Goal: Transaction & Acquisition: Purchase product/service

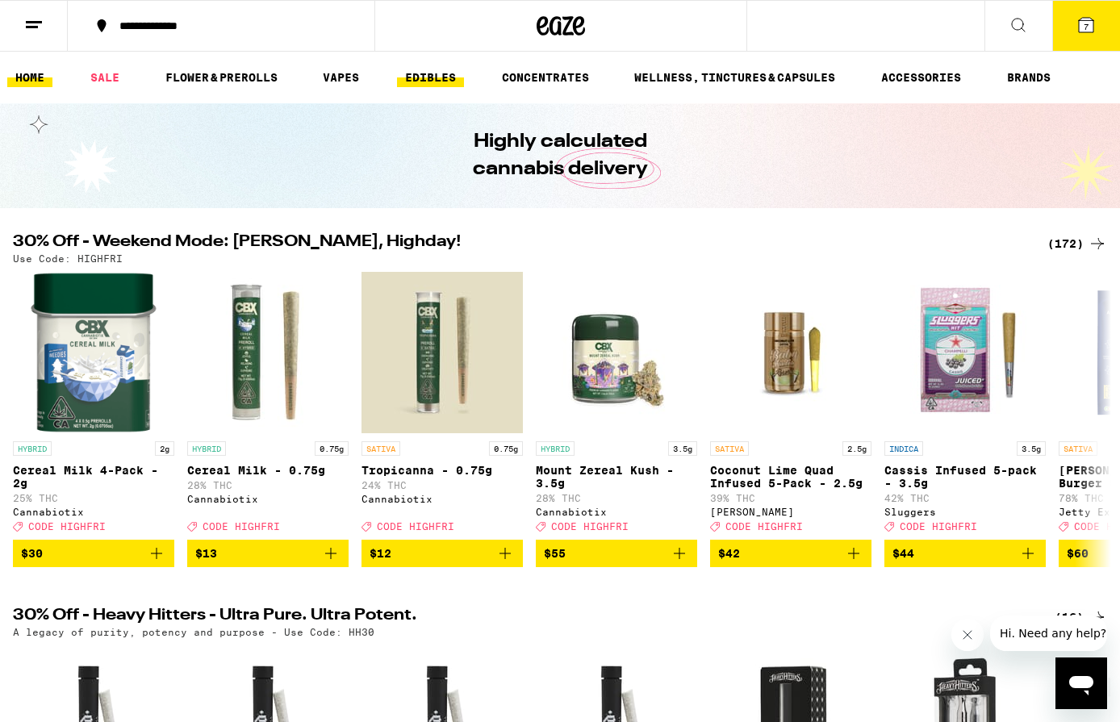
click at [418, 76] on link "EDIBLES" at bounding box center [430, 77] width 67 height 19
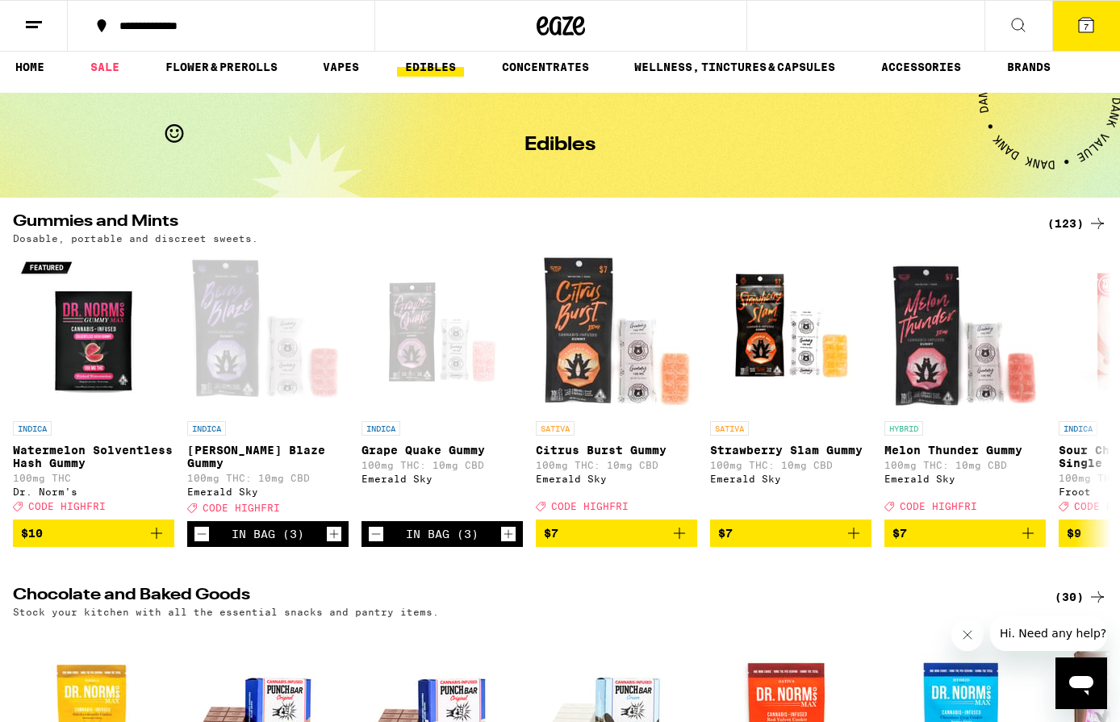
scroll to position [13, 0]
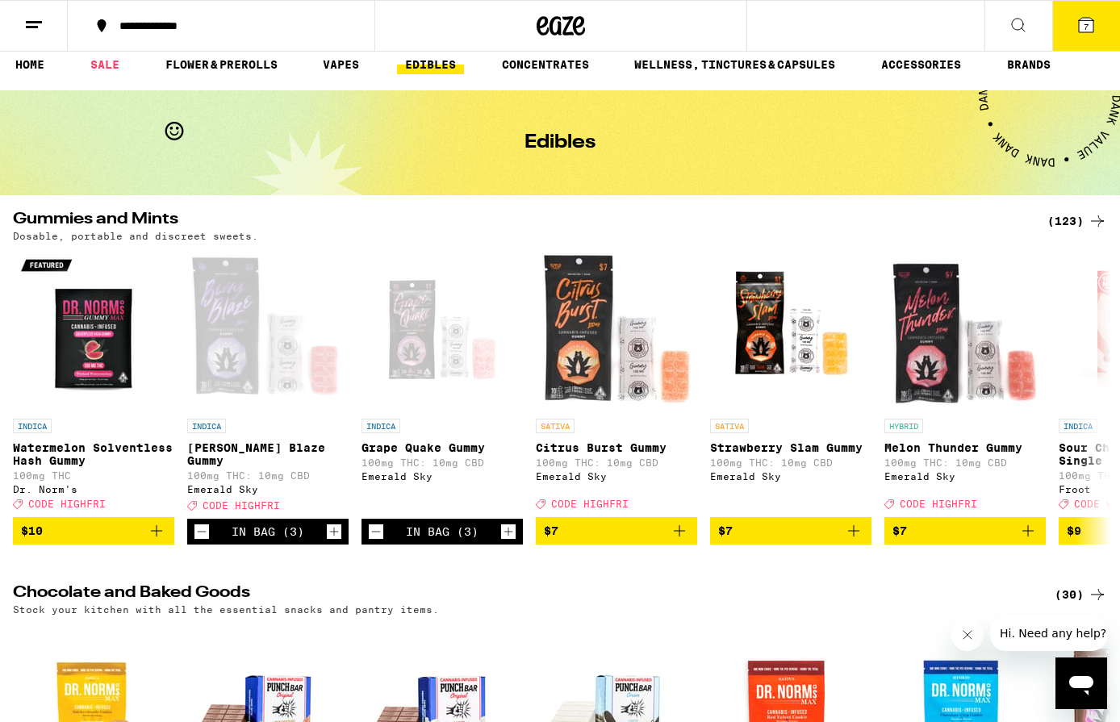
click at [1096, 27] on button "7" at bounding box center [1086, 26] width 68 height 50
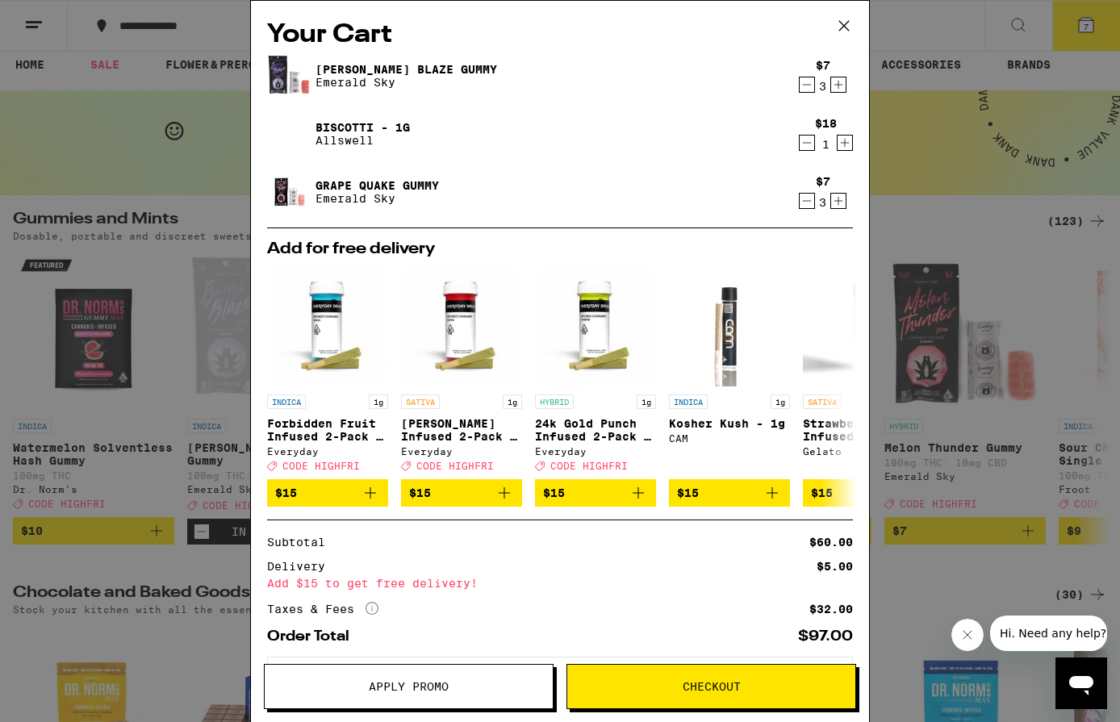
click at [812, 204] on icon "Decrement" at bounding box center [806, 200] width 15 height 19
click at [845, 35] on icon at bounding box center [844, 26] width 24 height 24
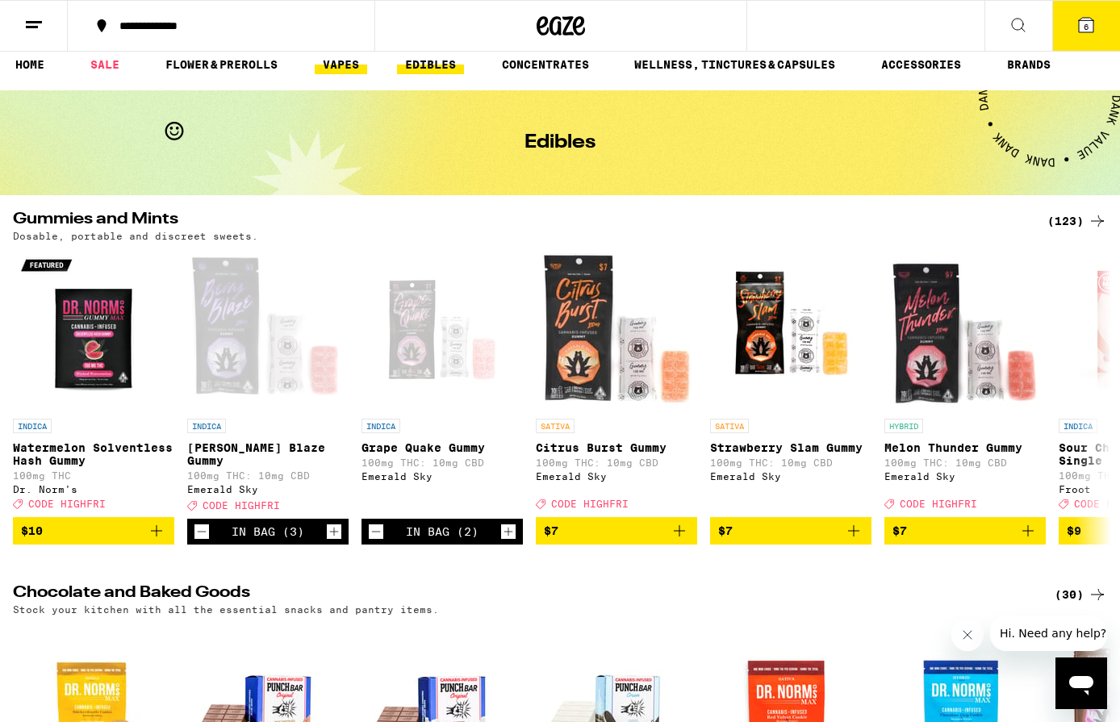
click at [339, 64] on link "VAPES" at bounding box center [341, 64] width 52 height 19
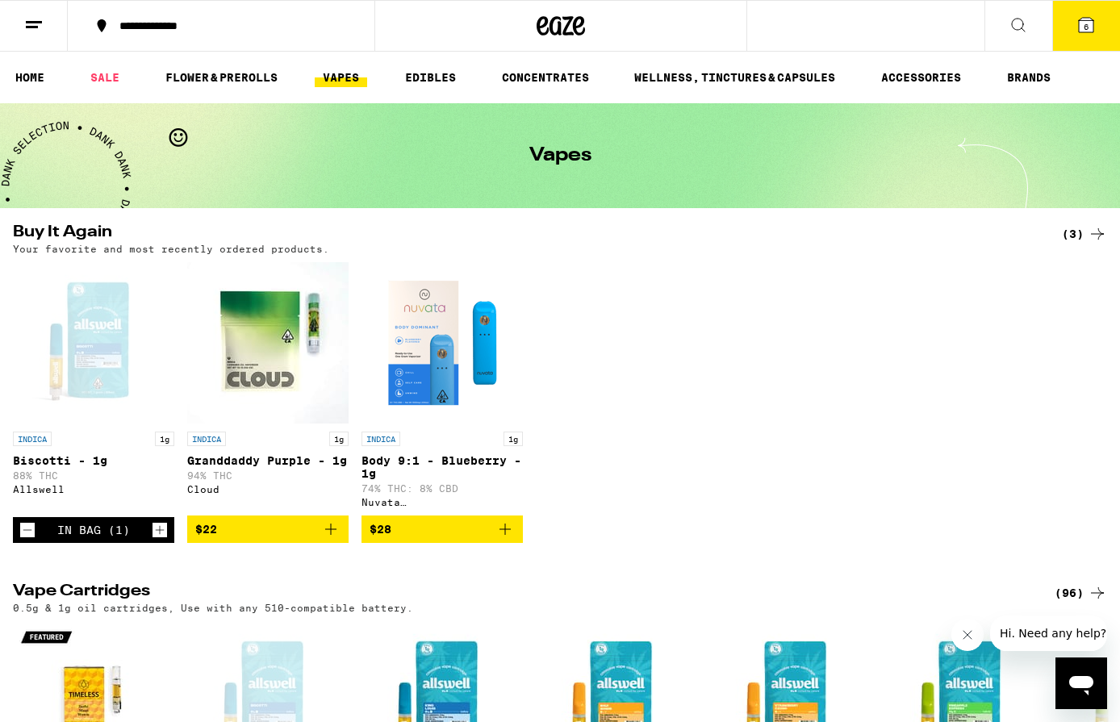
click at [330, 536] on icon "Add to bag" at bounding box center [330, 529] width 19 height 19
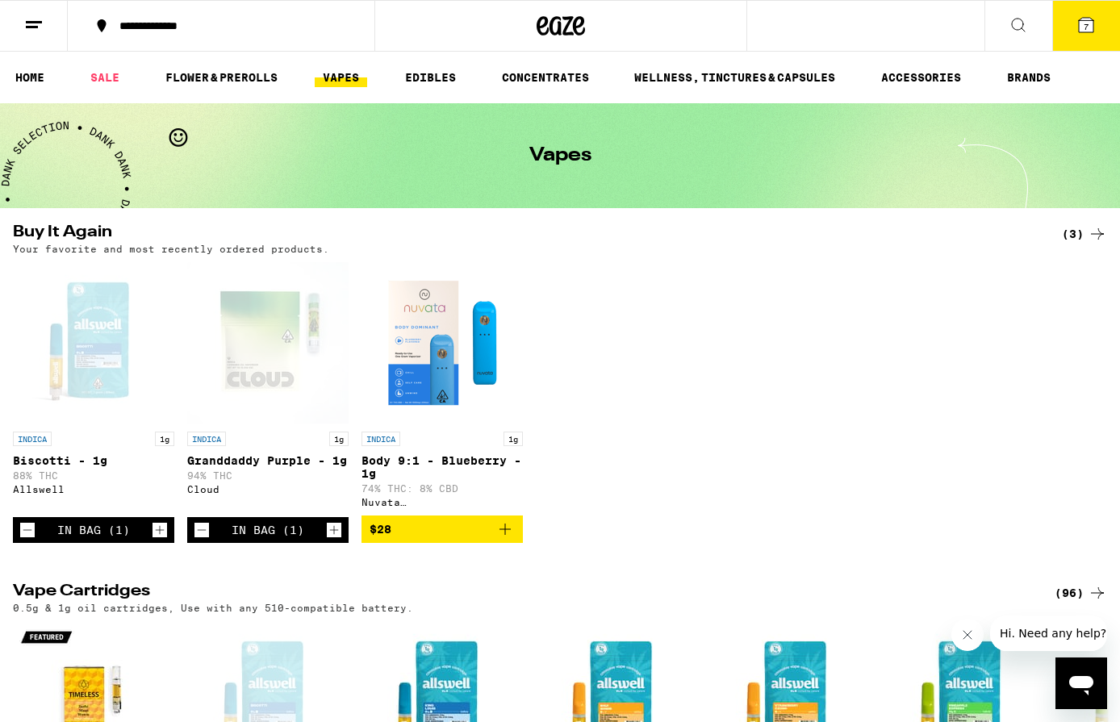
click at [25, 540] on icon "Decrement" at bounding box center [27, 529] width 15 height 19
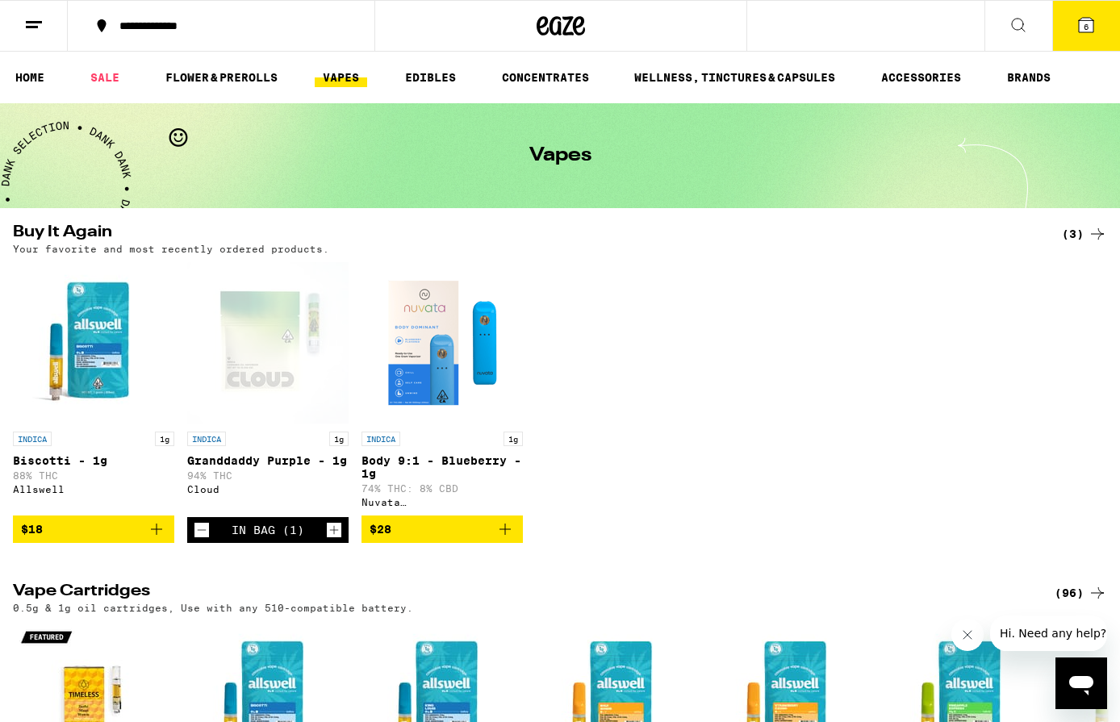
click at [1083, 21] on icon at bounding box center [1086, 25] width 15 height 15
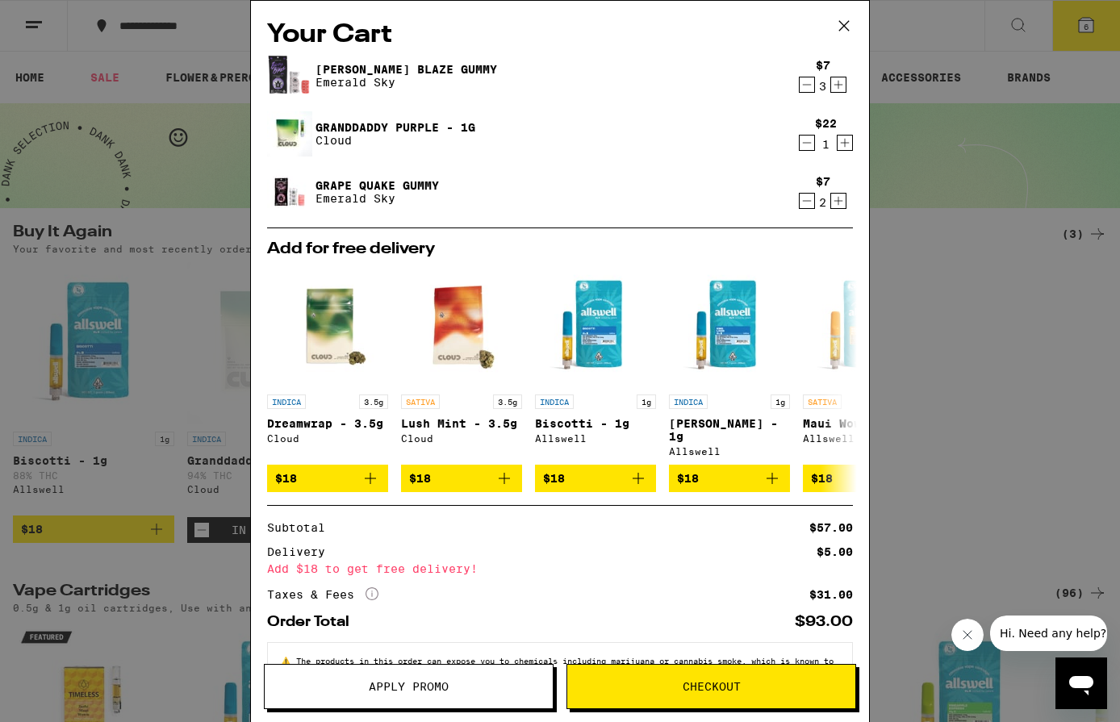
click at [848, 25] on icon at bounding box center [844, 26] width 24 height 24
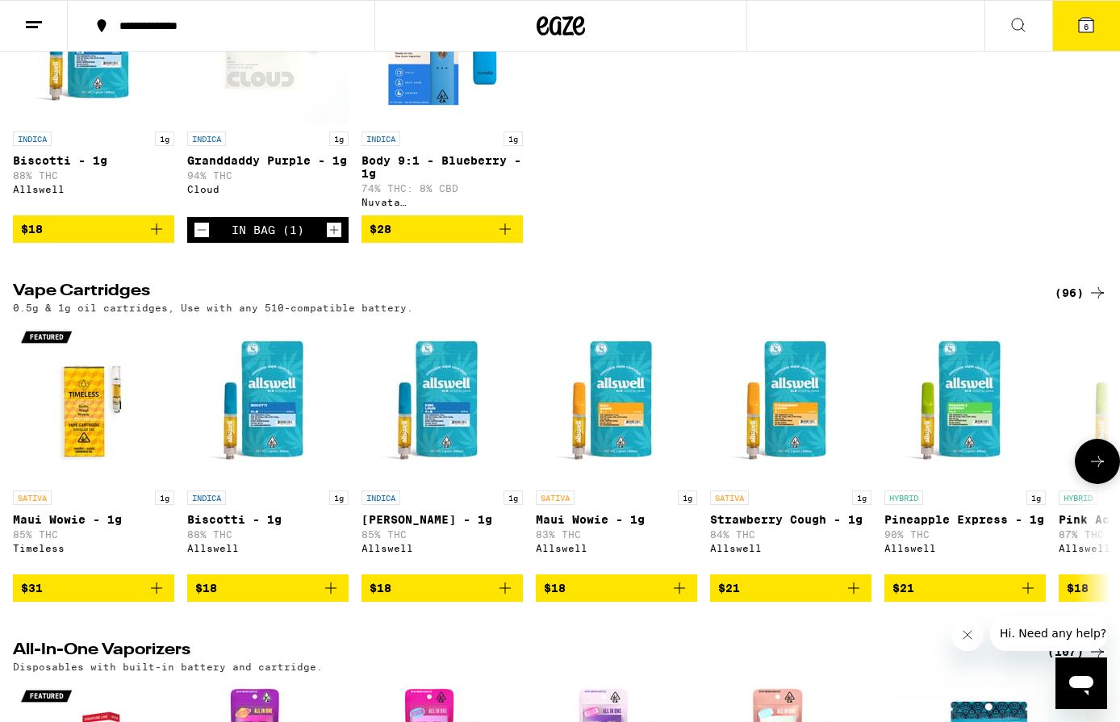
scroll to position [310, 0]
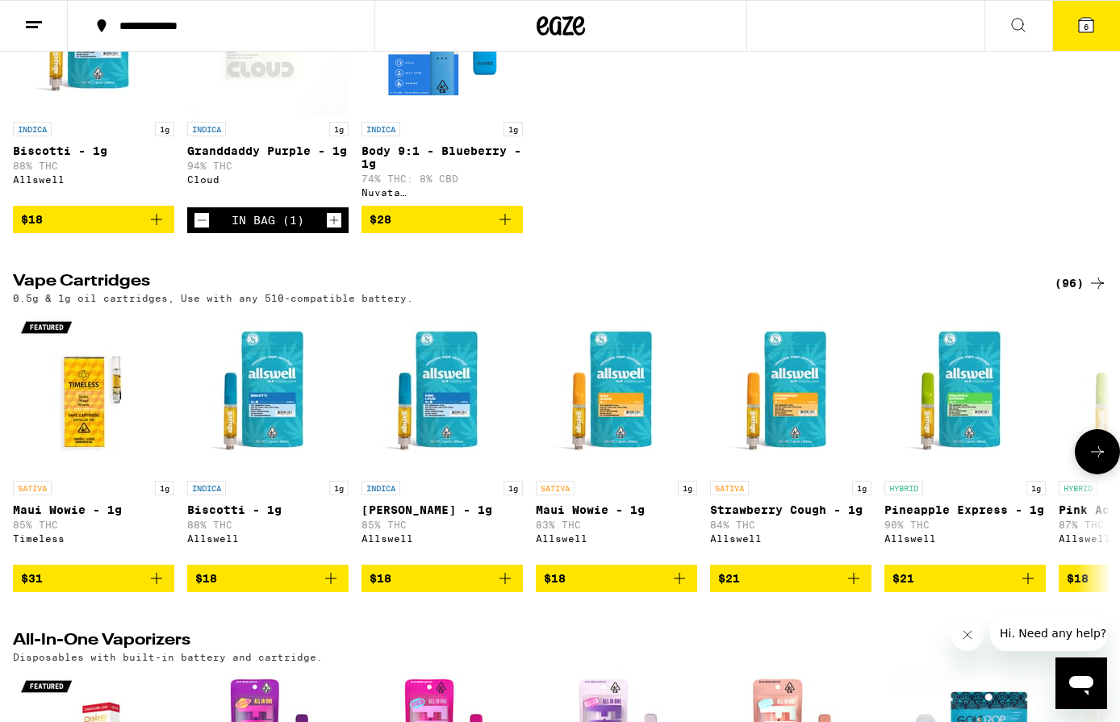
click at [1100, 461] on icon at bounding box center [1096, 451] width 19 height 19
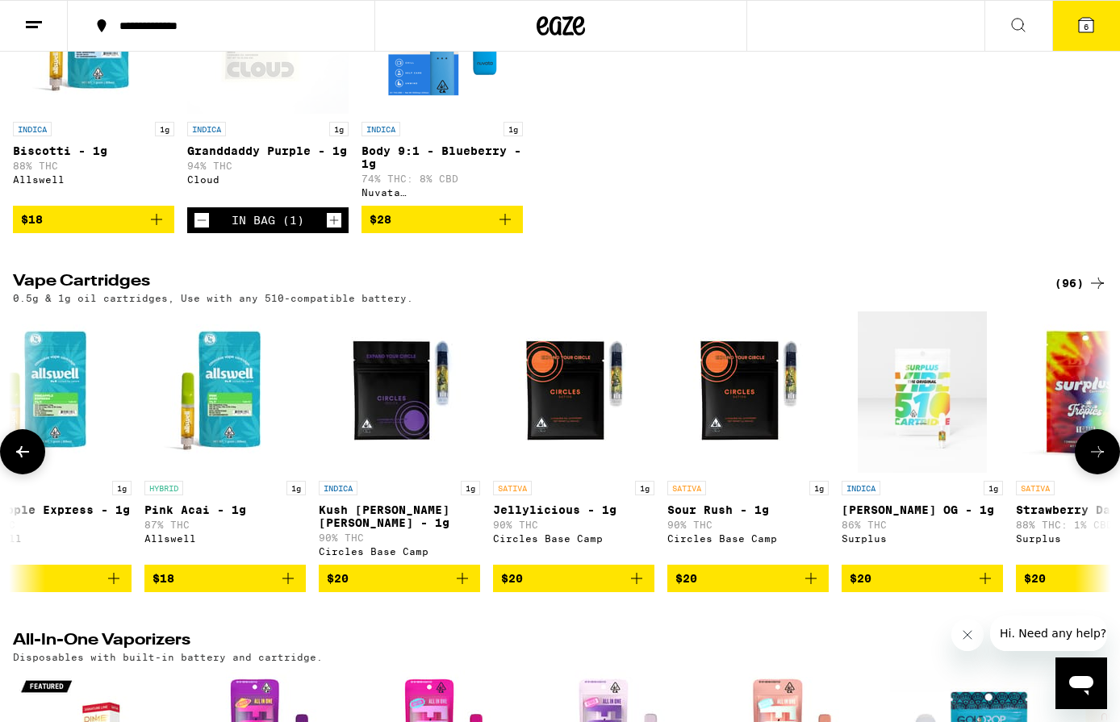
scroll to position [0, 918]
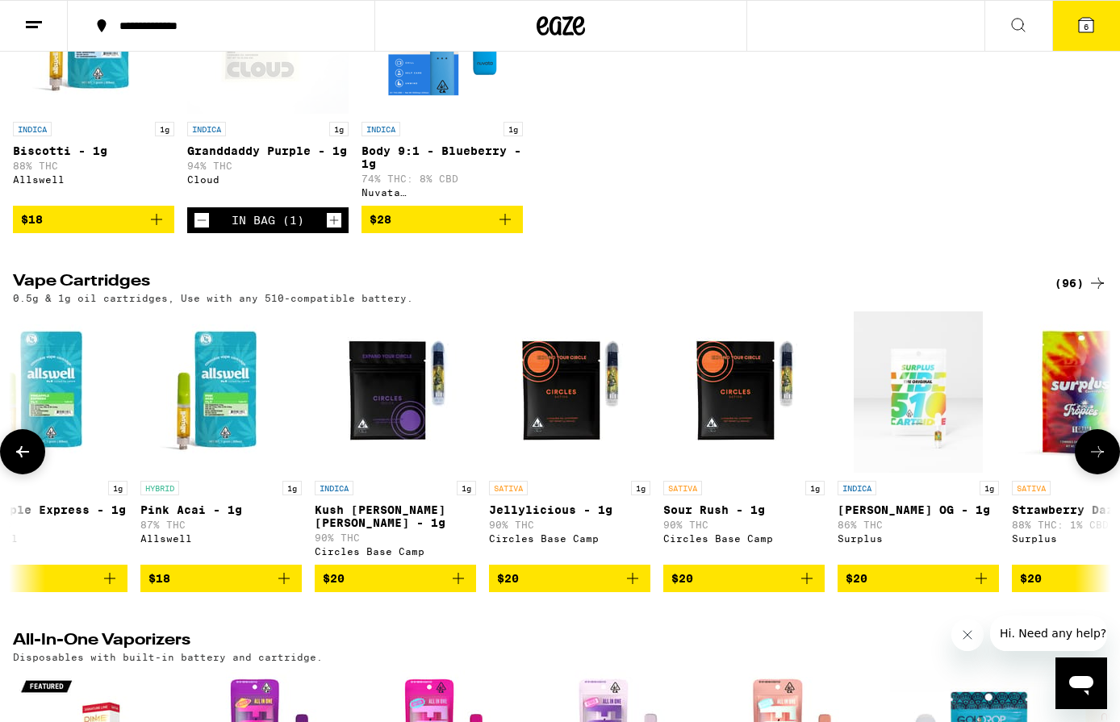
click at [1100, 461] on icon at bounding box center [1096, 451] width 19 height 19
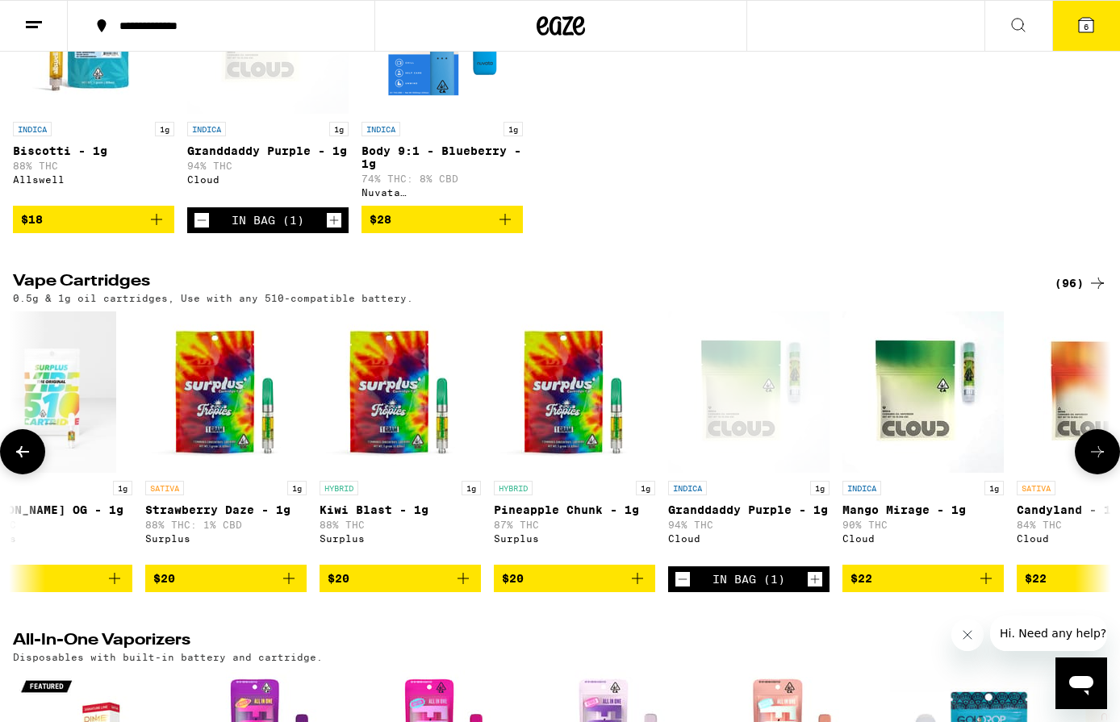
scroll to position [0, 1836]
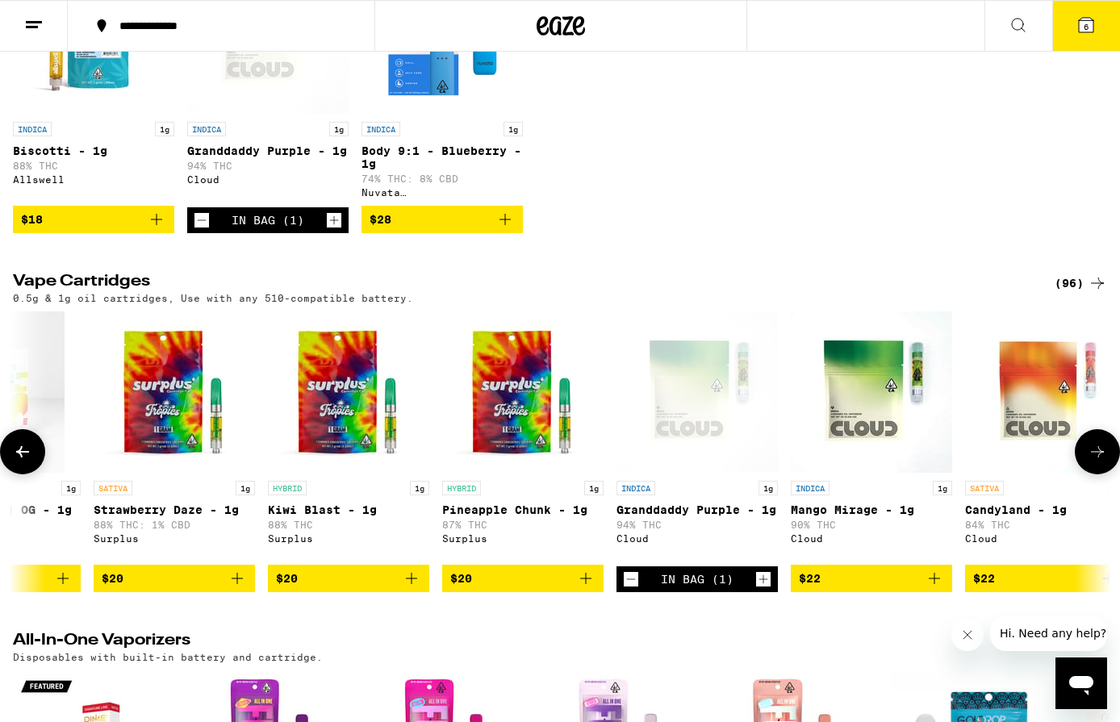
click at [930, 588] on icon "Add to bag" at bounding box center [933, 578] width 19 height 19
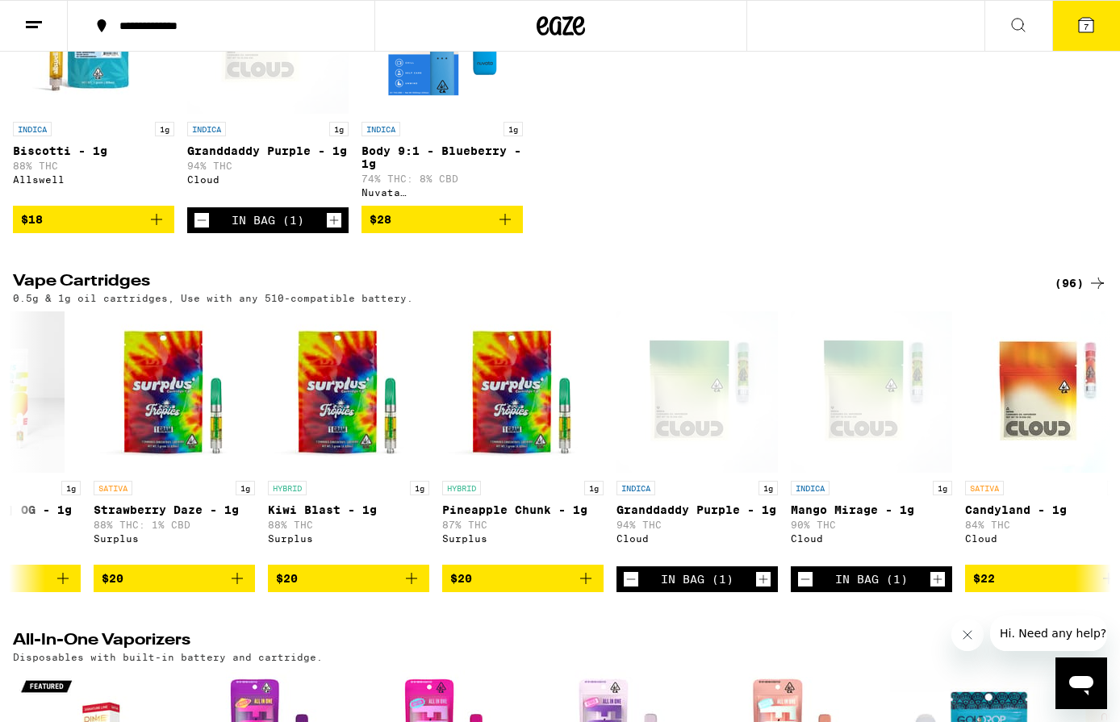
click at [1083, 37] on button "7" at bounding box center [1086, 26] width 68 height 50
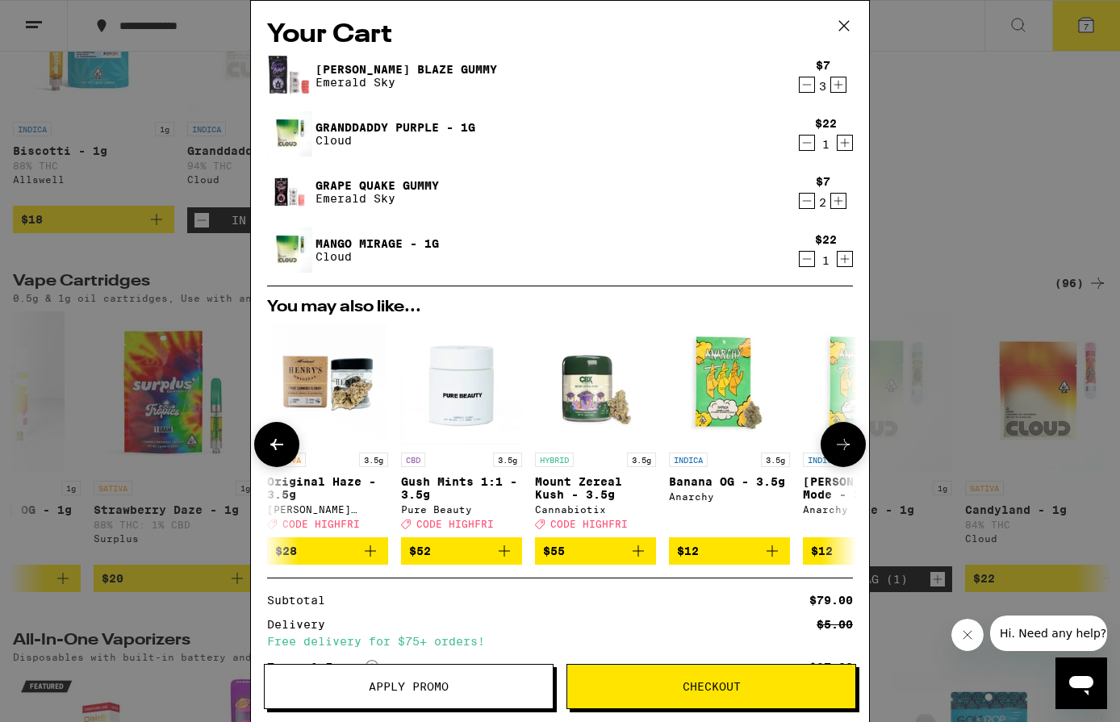
scroll to position [0, 753]
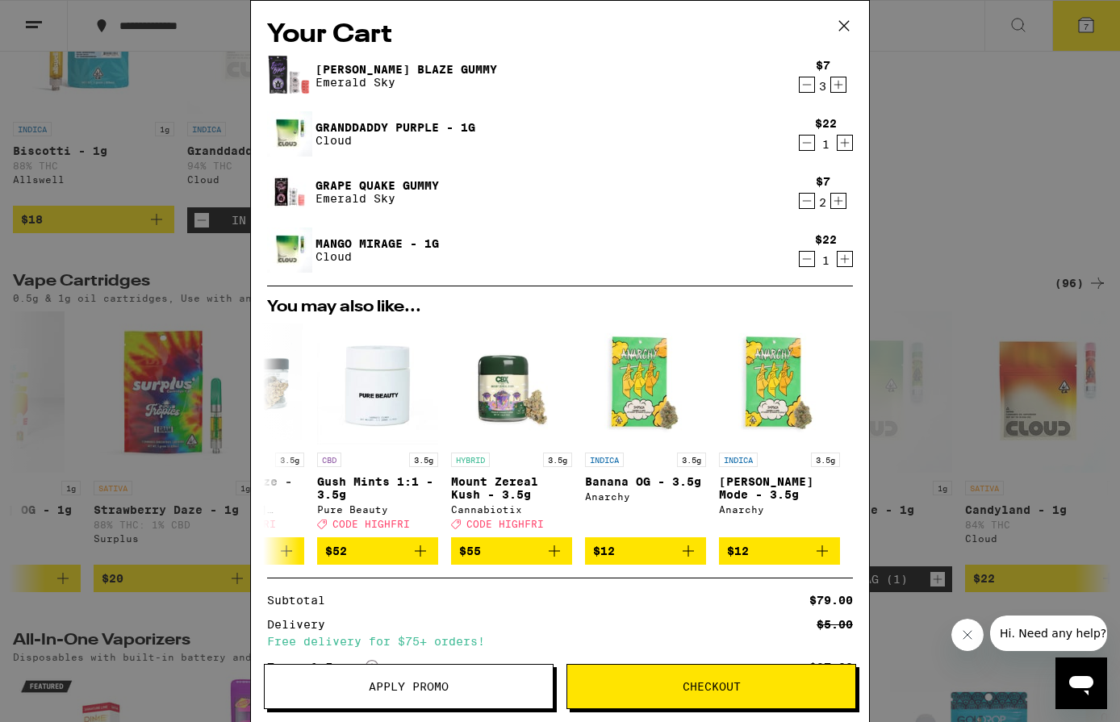
click at [843, 28] on icon at bounding box center [844, 26] width 24 height 24
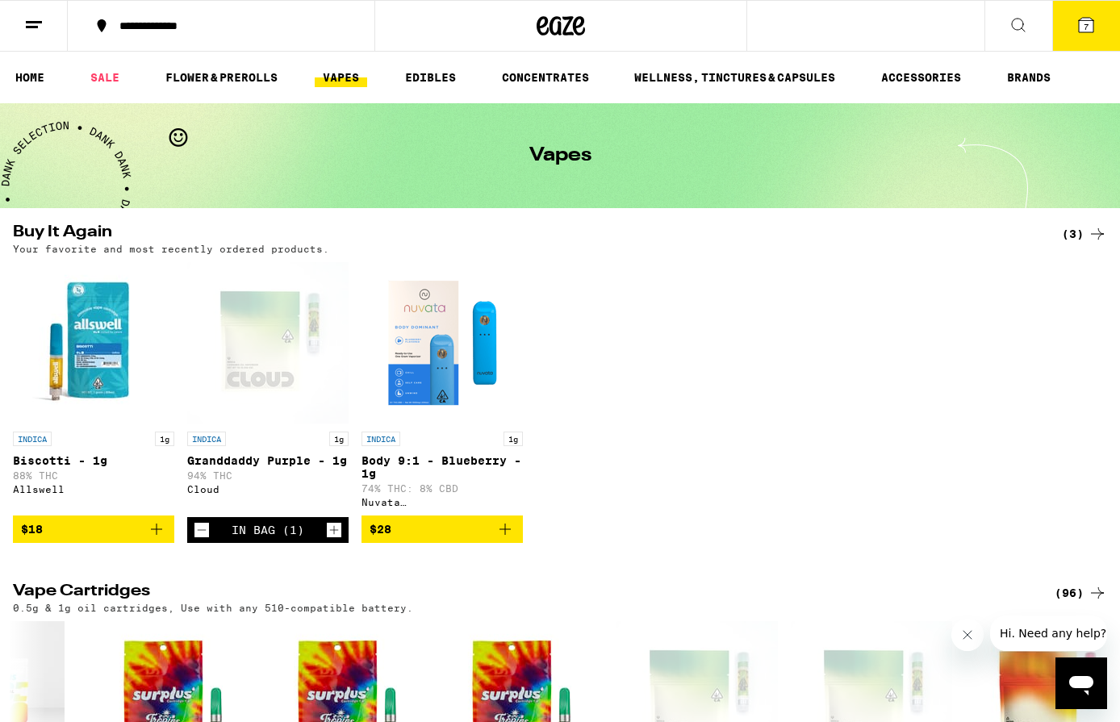
scroll to position [310, 0]
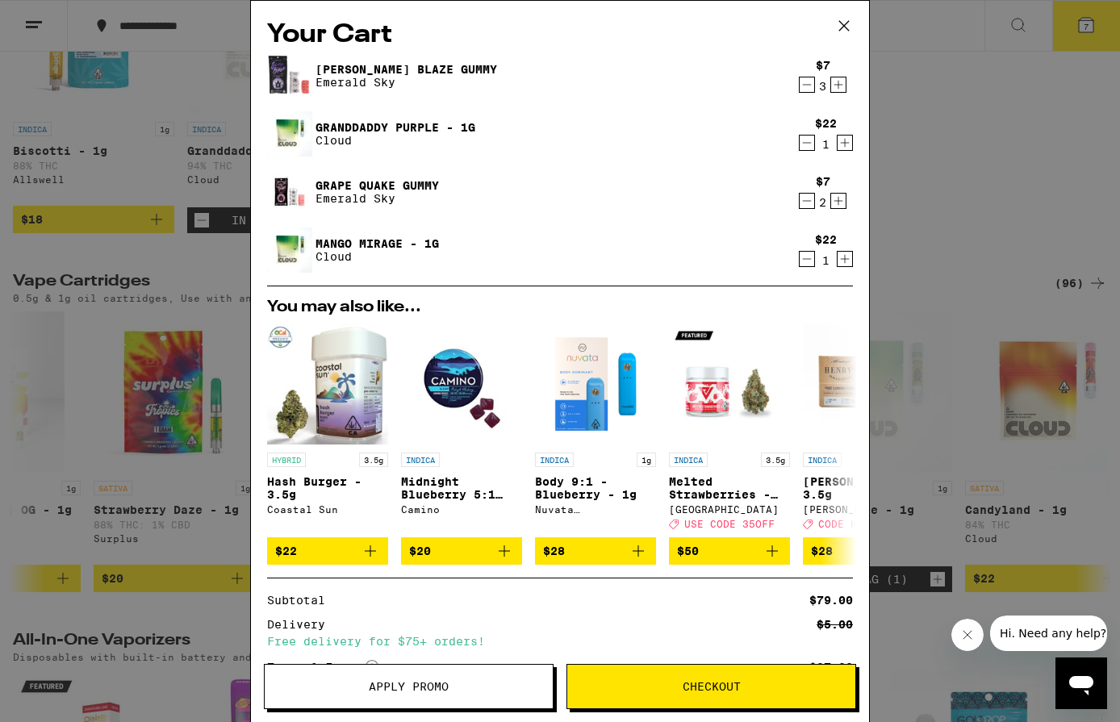
click at [845, 23] on icon at bounding box center [844, 26] width 24 height 24
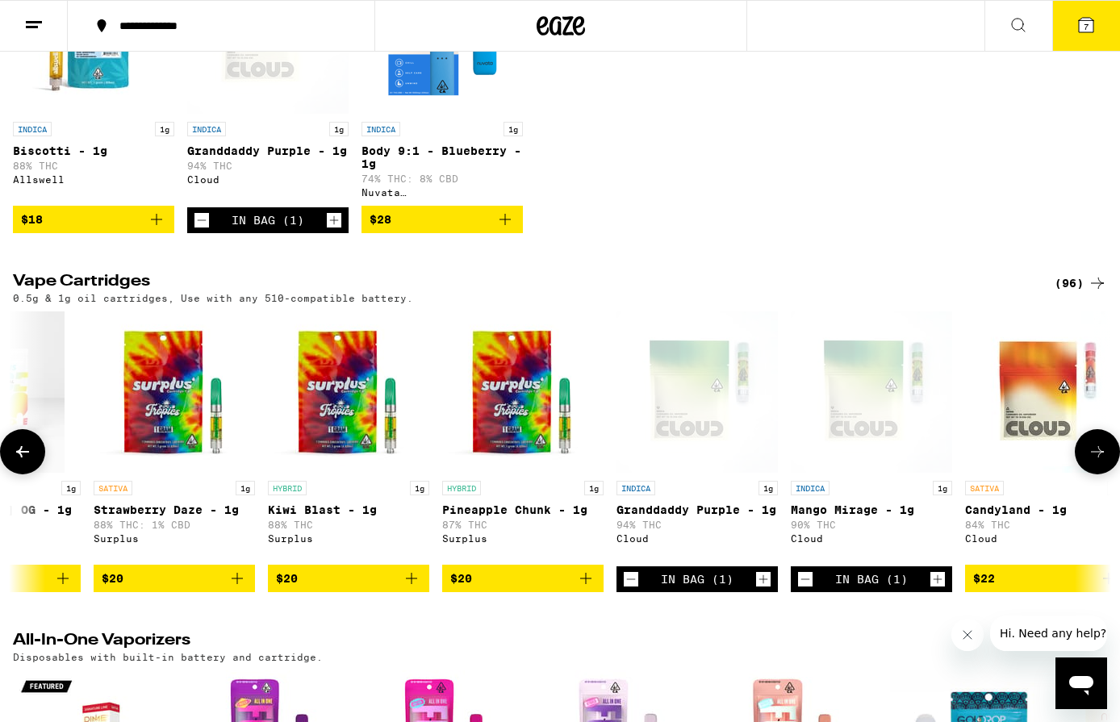
click at [21, 461] on icon at bounding box center [22, 451] width 19 height 19
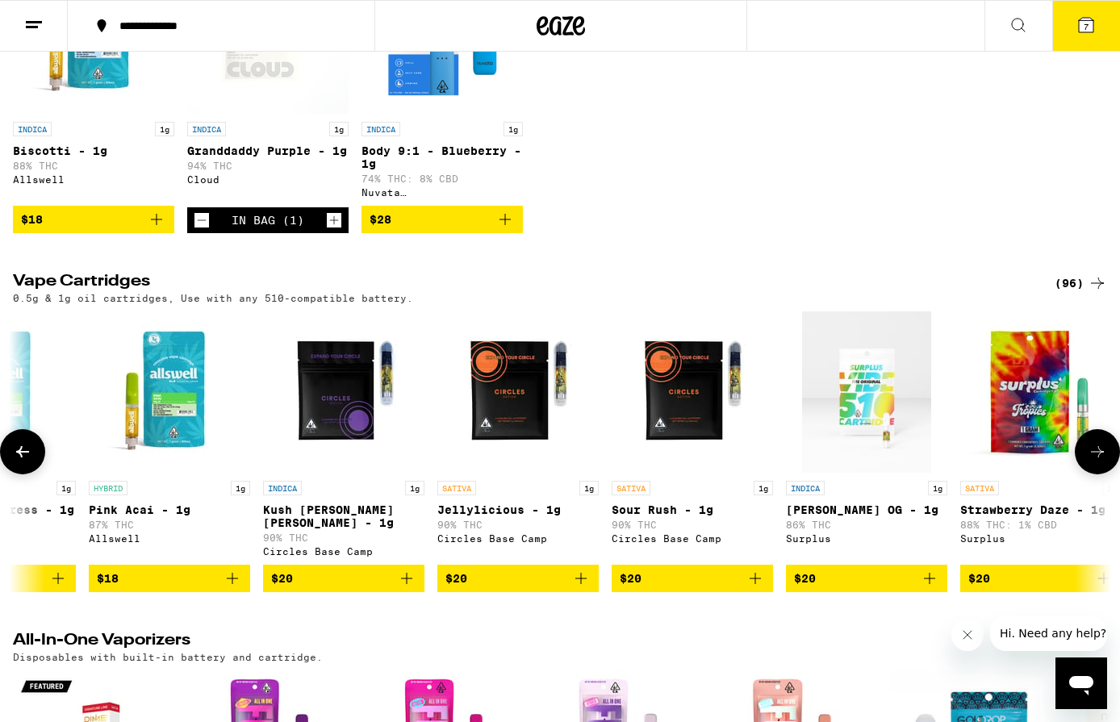
scroll to position [0, 918]
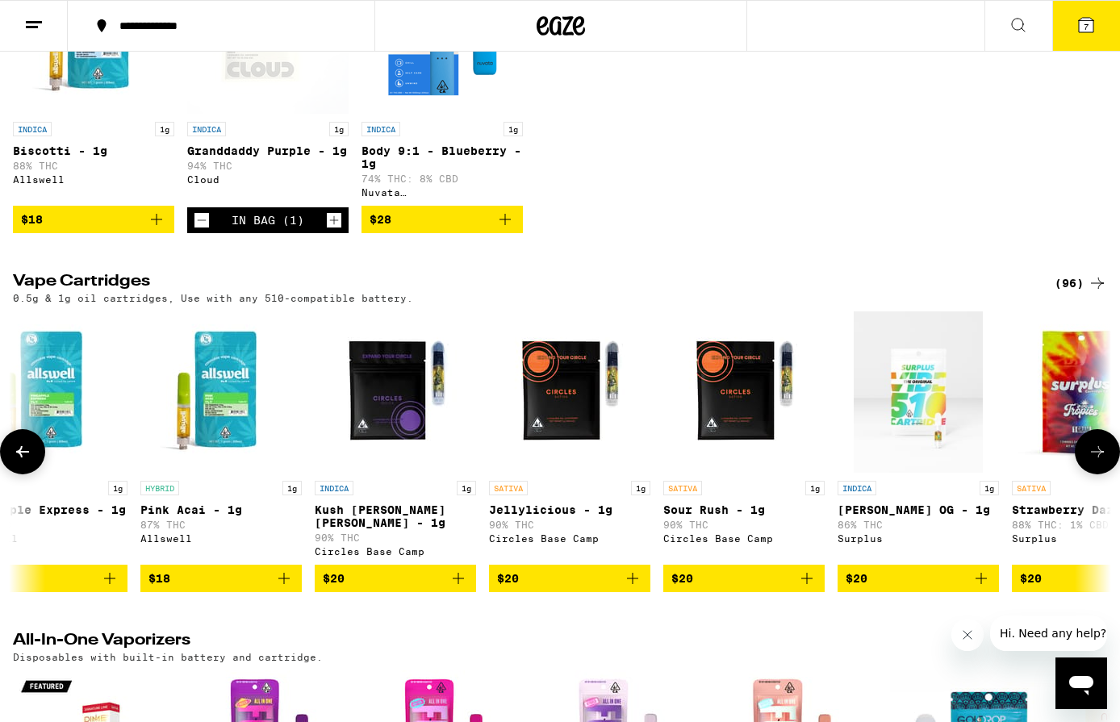
click at [21, 461] on icon at bounding box center [22, 451] width 19 height 19
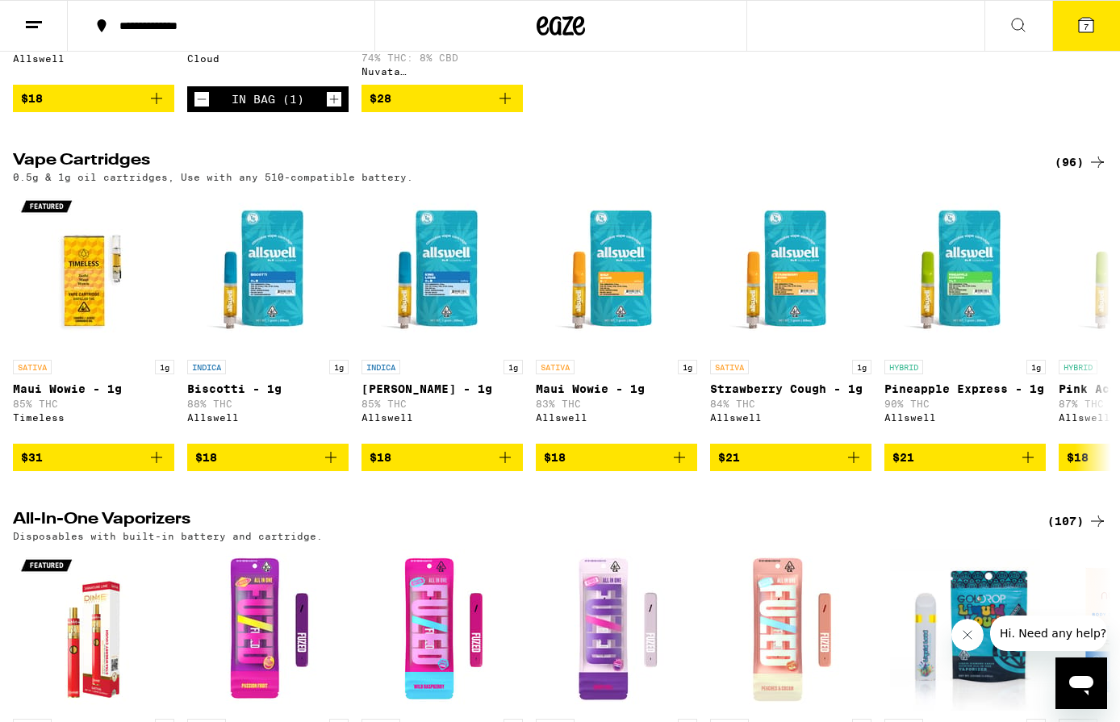
scroll to position [407, 0]
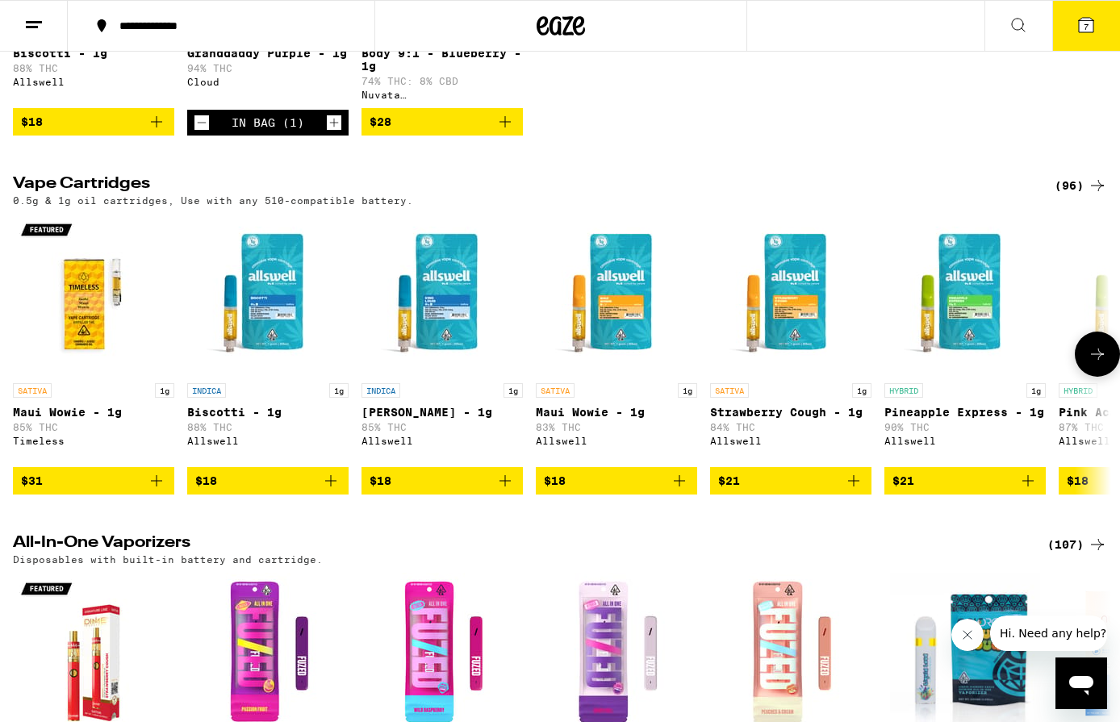
click at [1092, 364] on icon at bounding box center [1096, 353] width 19 height 19
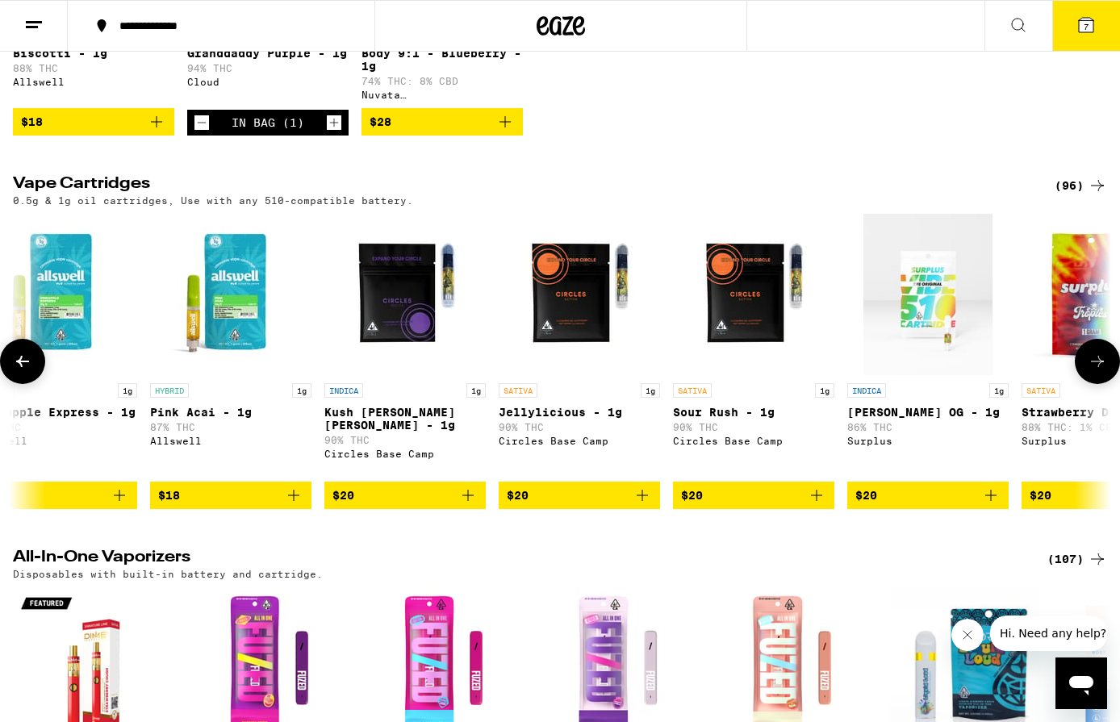
scroll to position [0, 918]
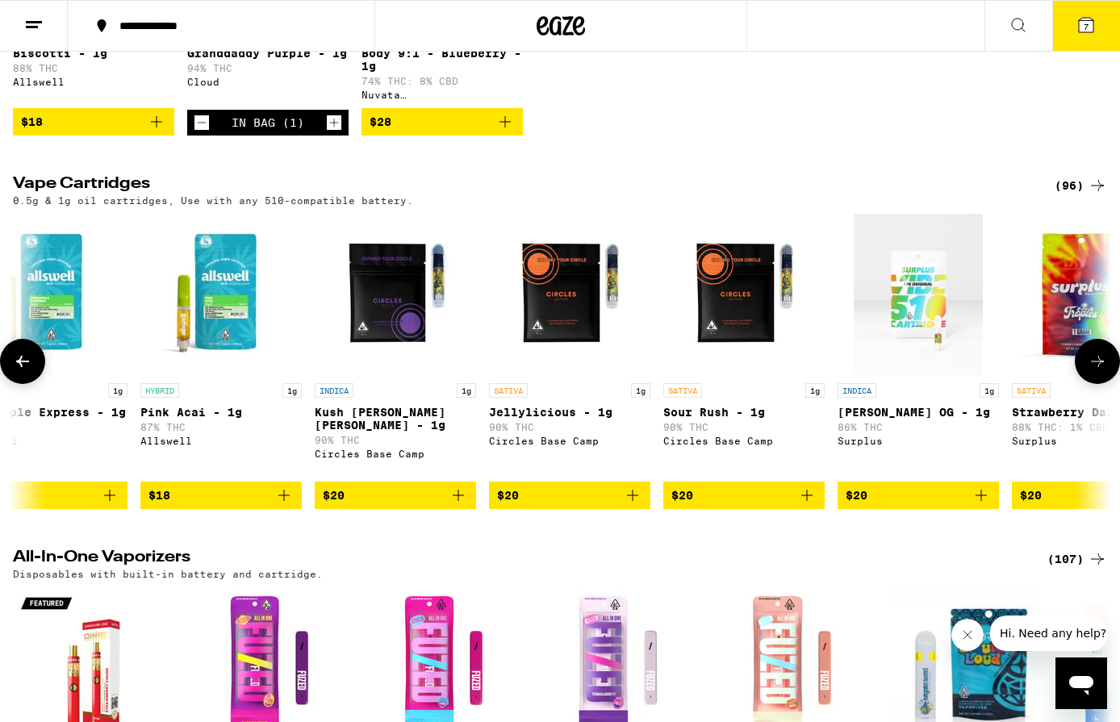
click at [1100, 371] on icon at bounding box center [1096, 361] width 19 height 19
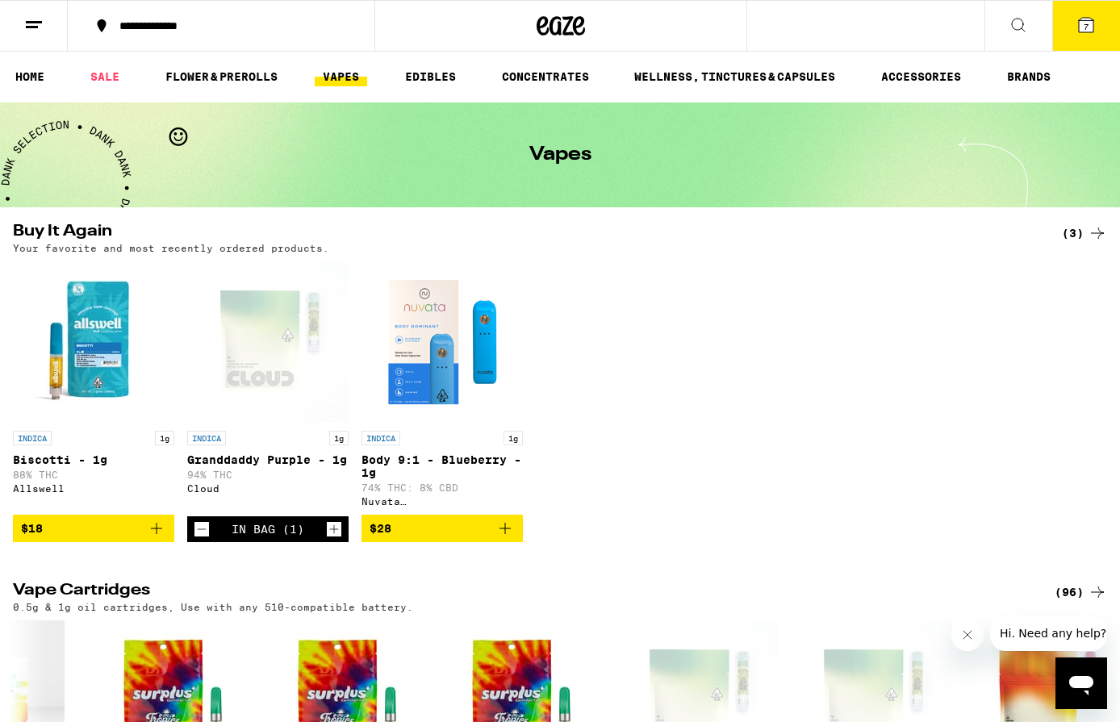
scroll to position [0, 0]
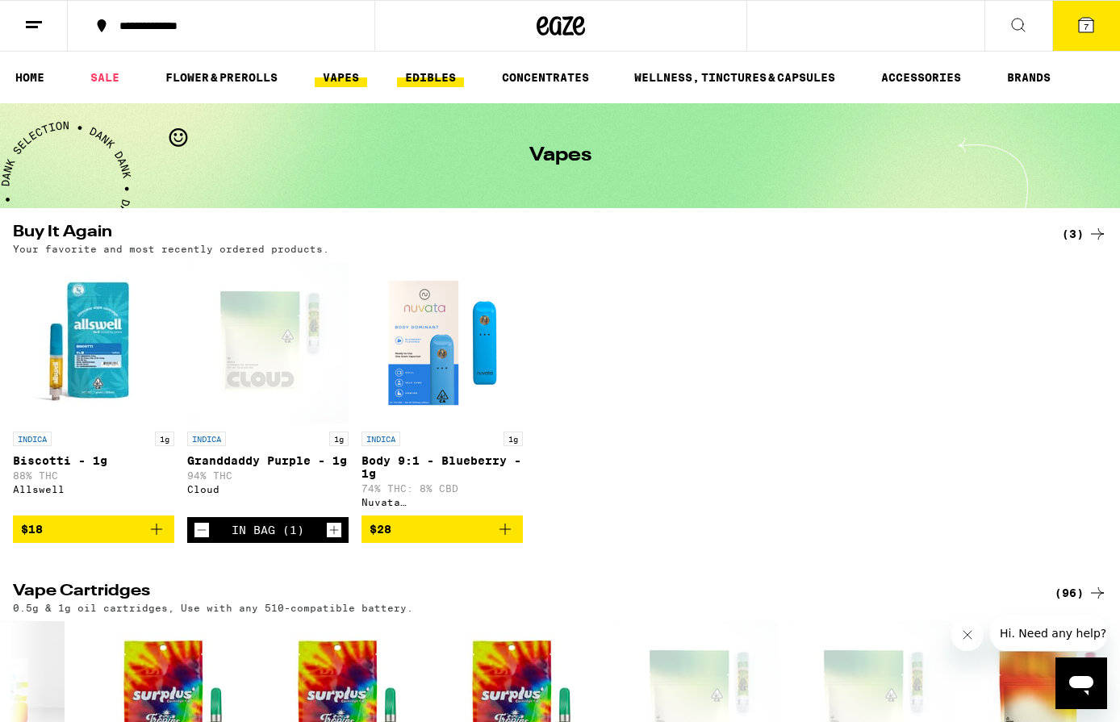
click at [443, 81] on link "EDIBLES" at bounding box center [430, 77] width 67 height 19
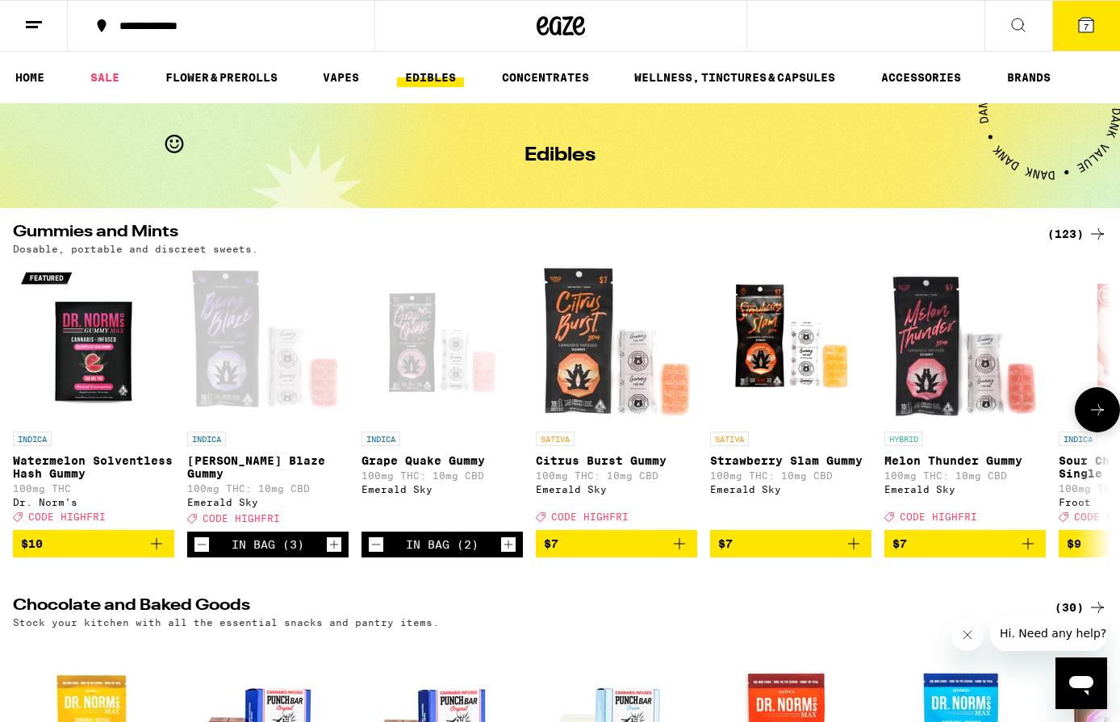
click at [269, 524] on span "CODE HIGHFRI" at bounding box center [240, 518] width 77 height 10
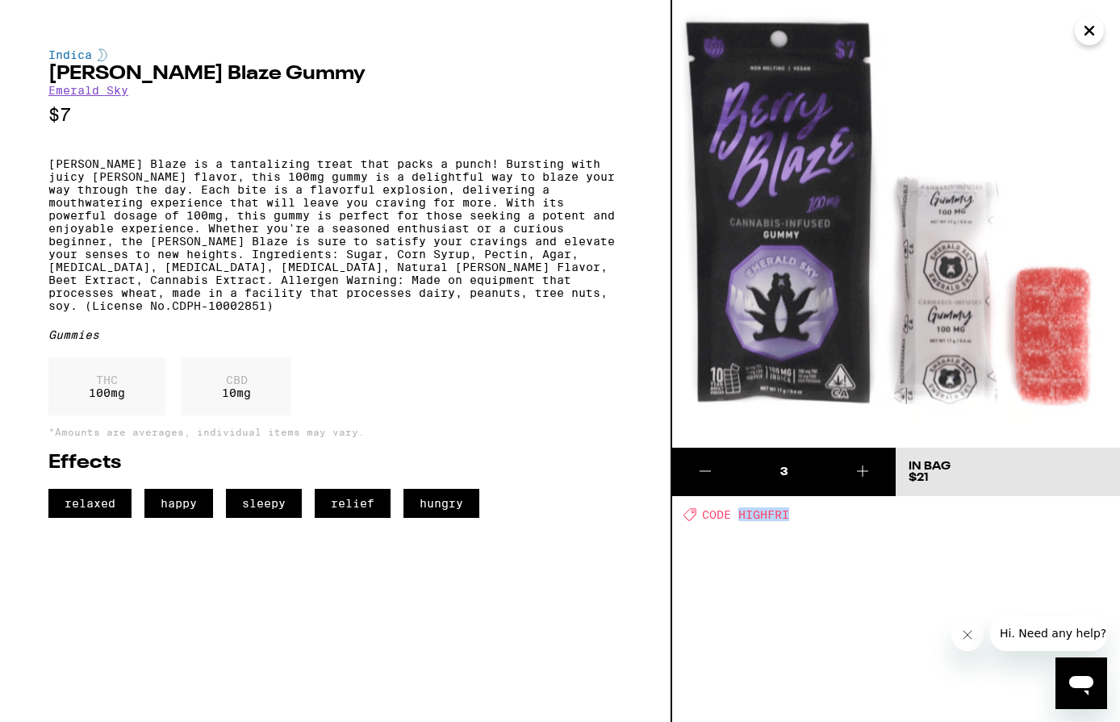
drag, startPoint x: 795, startPoint y: 517, endPoint x: 740, endPoint y: 518, distance: 54.9
click at [740, 518] on div "Deal Created with Sketch. CODE HIGHFRI" at bounding box center [901, 514] width 436 height 14
copy span "HIGHFRI"
click at [1086, 36] on icon "Close" at bounding box center [1088, 31] width 19 height 24
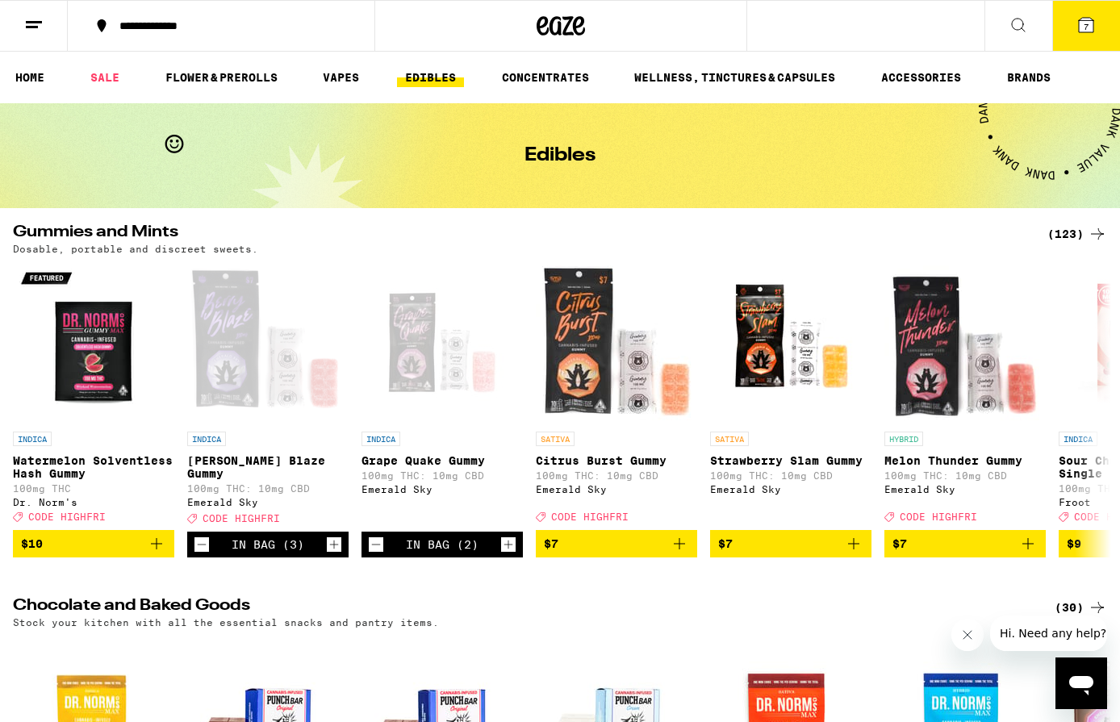
click at [1086, 36] on button "7" at bounding box center [1086, 26] width 68 height 50
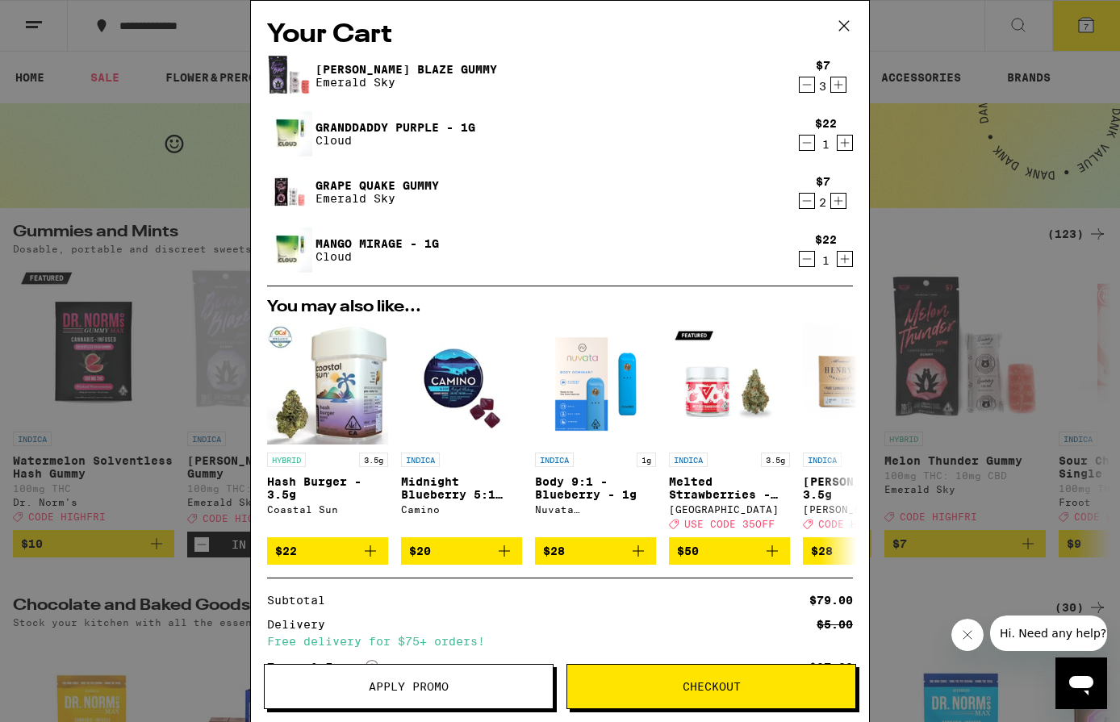
click at [391, 688] on span "Apply Promo" at bounding box center [409, 686] width 80 height 11
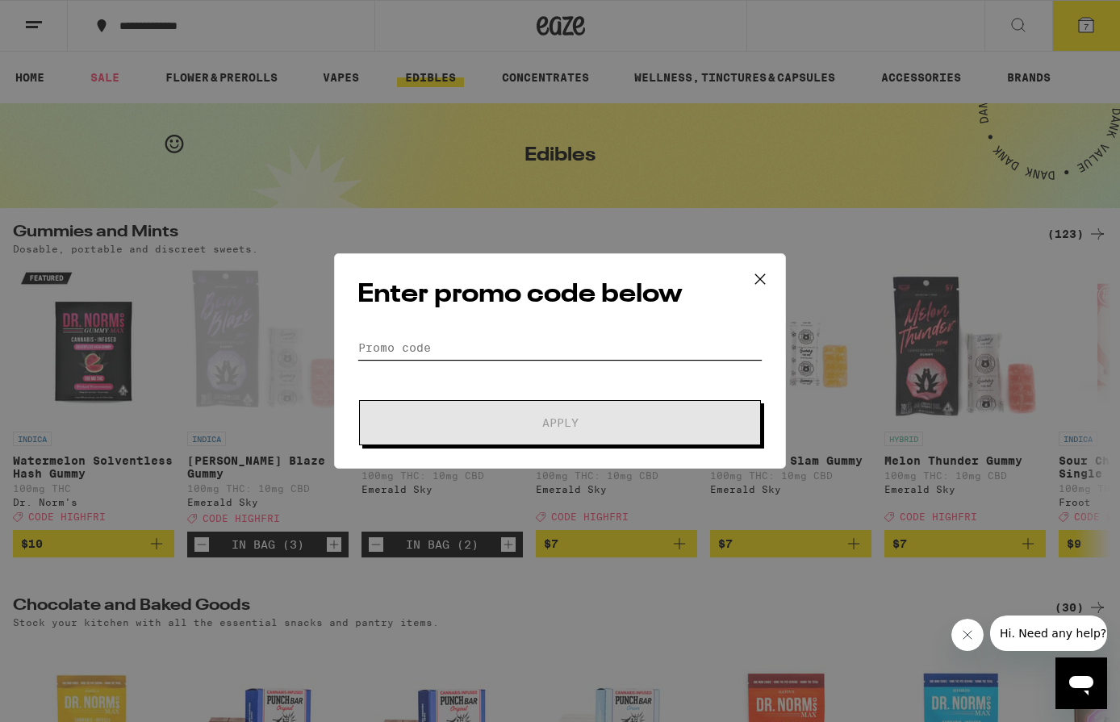
click at [491, 342] on input "Promo Code" at bounding box center [559, 348] width 405 height 24
paste input "HIGHFRI"
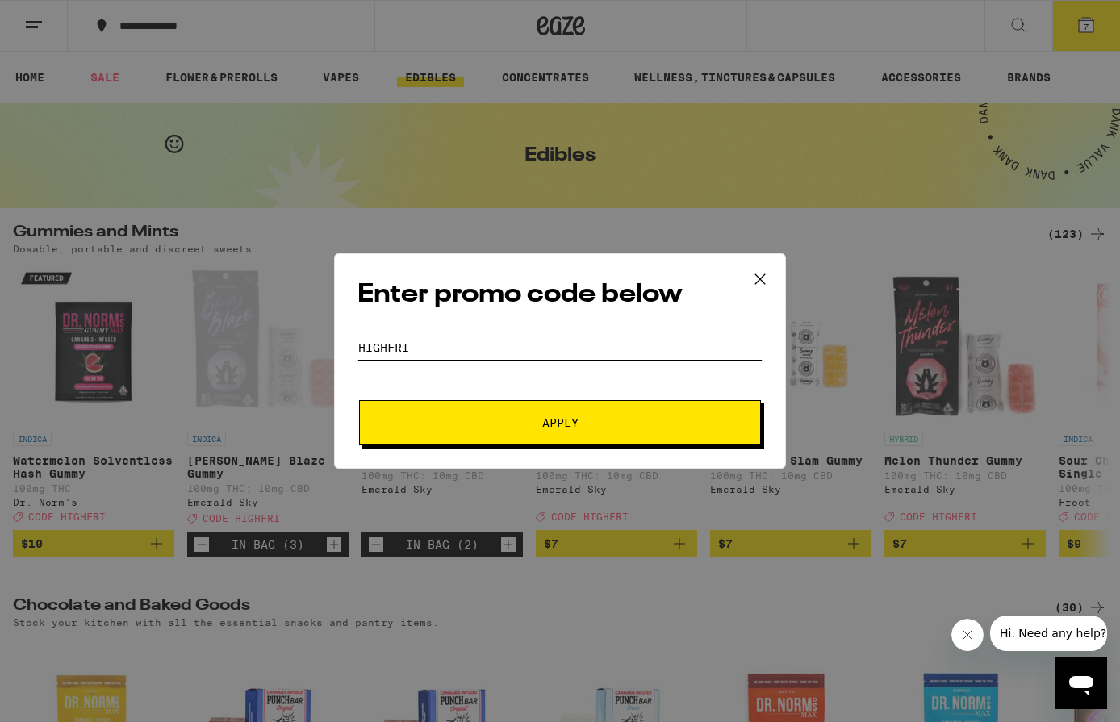
type input "HIGHFRI"
click at [572, 427] on span "Apply" at bounding box center [560, 422] width 36 height 11
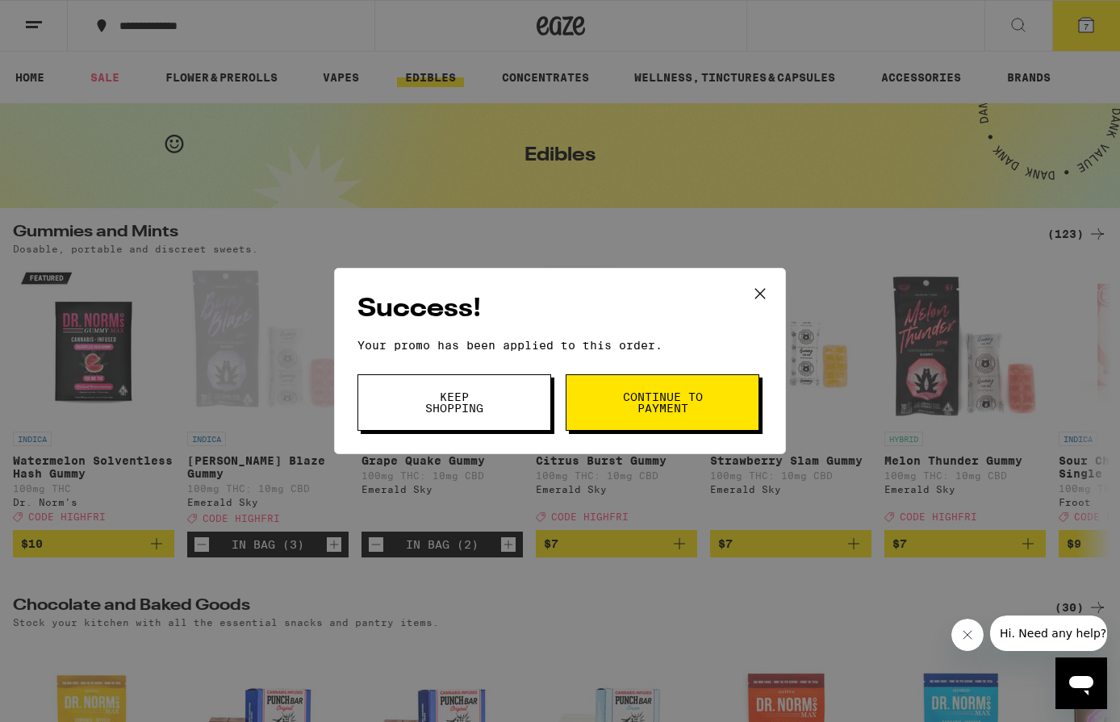
click at [599, 409] on button "Continue to payment" at bounding box center [663, 402] width 194 height 56
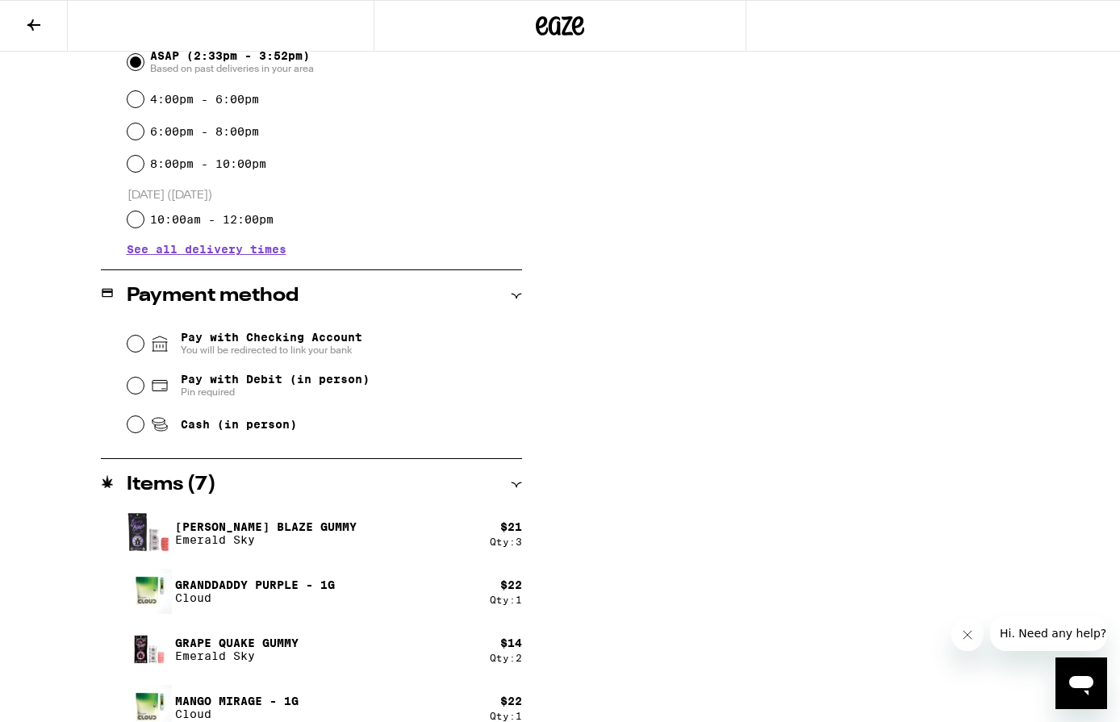
scroll to position [499, 0]
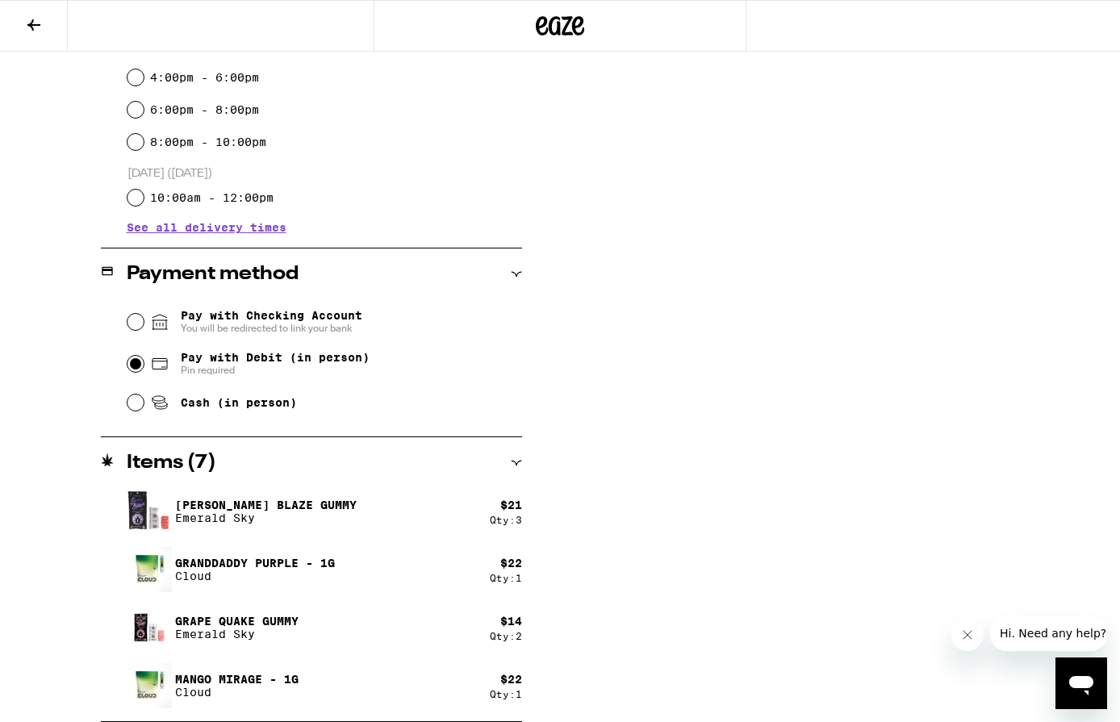
click at [138, 370] on input "Pay with Debit (in person) Pin required" at bounding box center [135, 364] width 16 height 16
radio input "true"
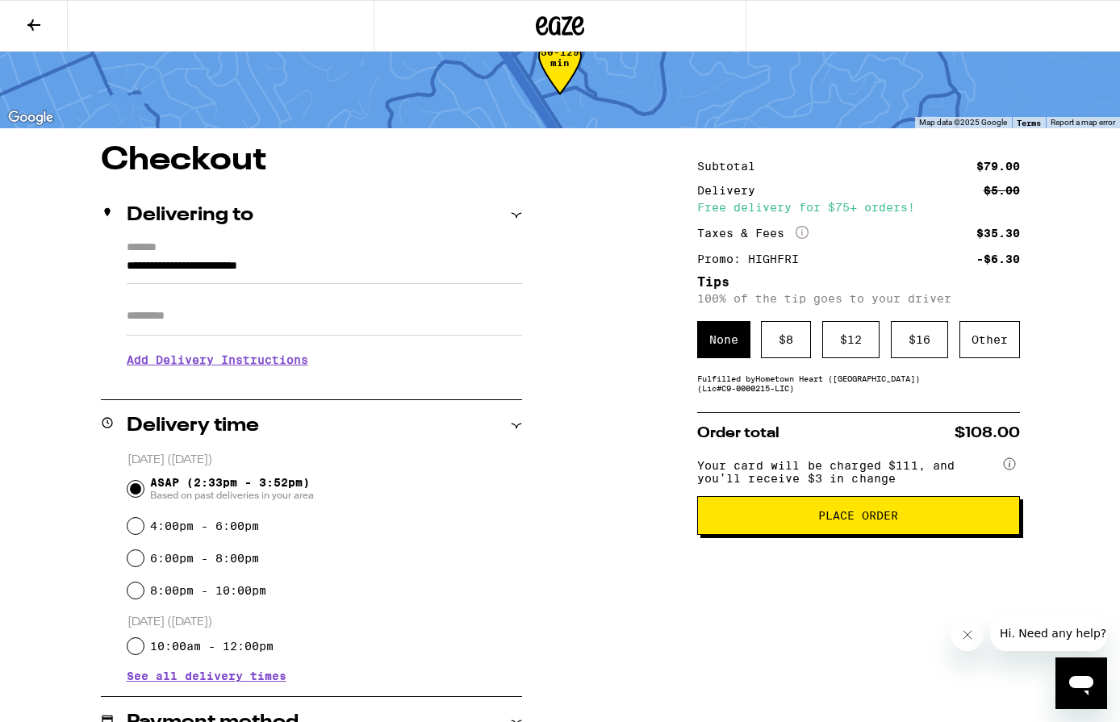
scroll to position [44, 0]
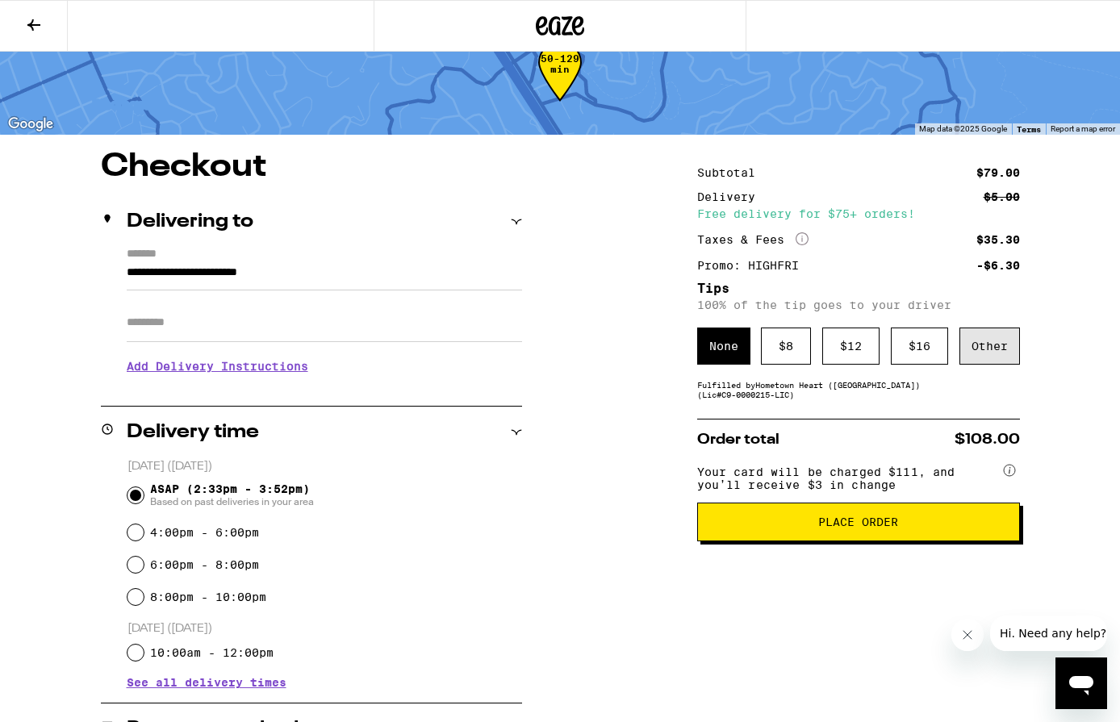
click at [991, 359] on div "Other" at bounding box center [989, 346] width 61 height 37
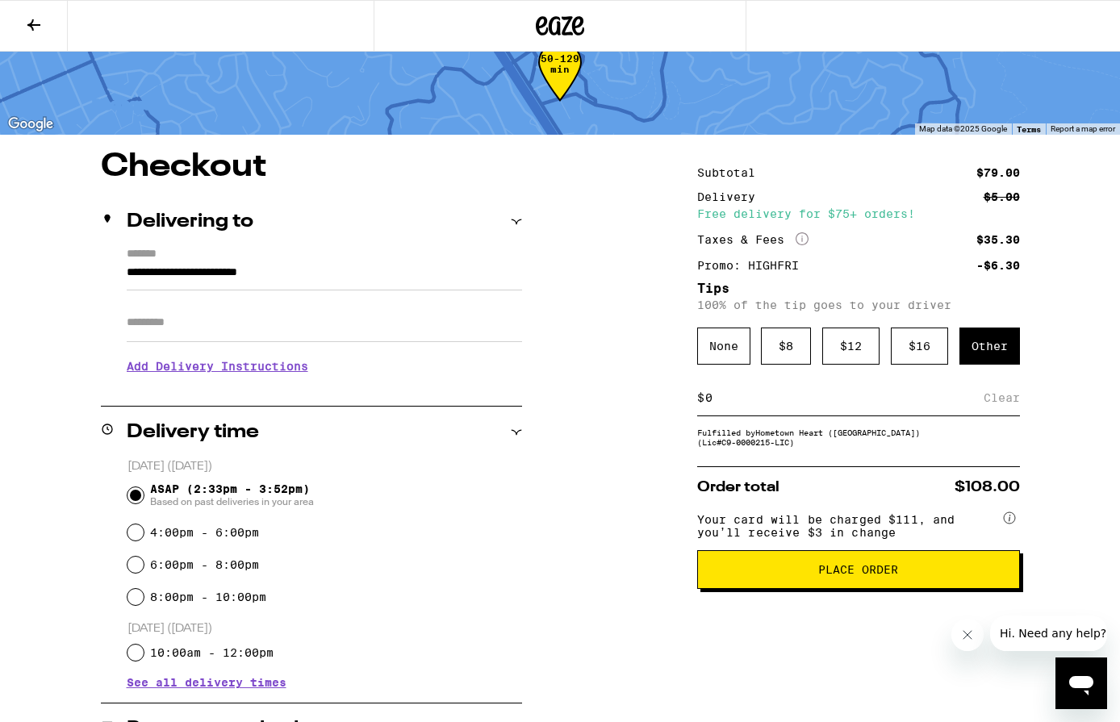
click at [915, 400] on input at bounding box center [843, 397] width 279 height 15
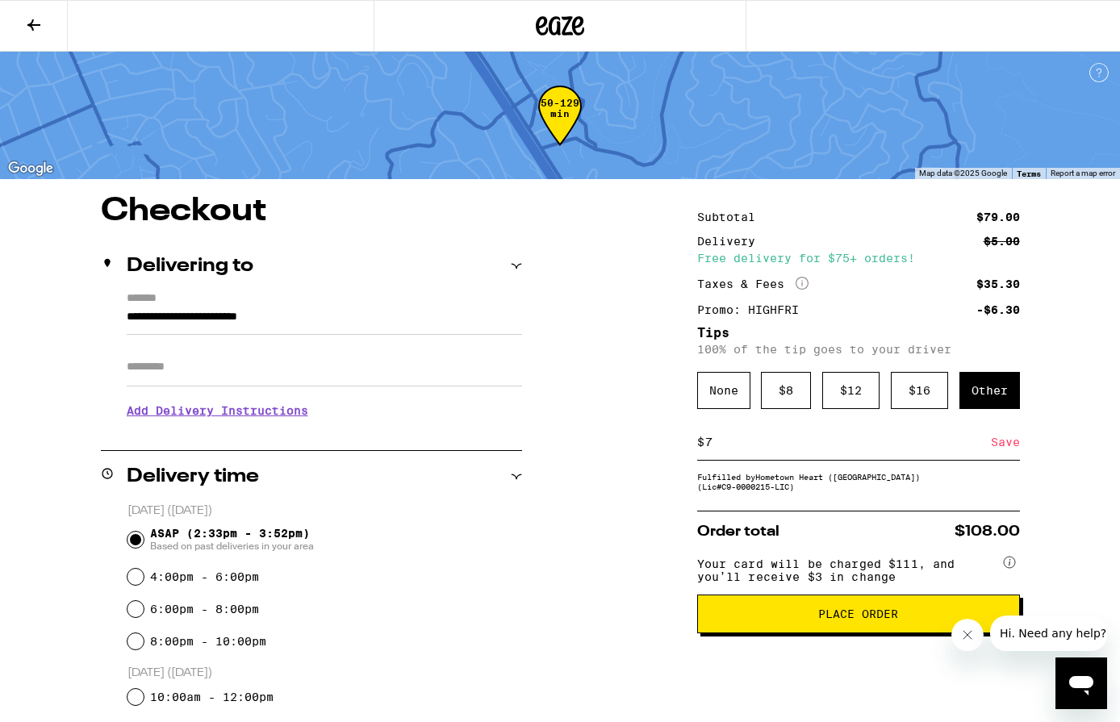
type input "7"
click at [1014, 448] on div "Save" at bounding box center [1005, 441] width 29 height 35
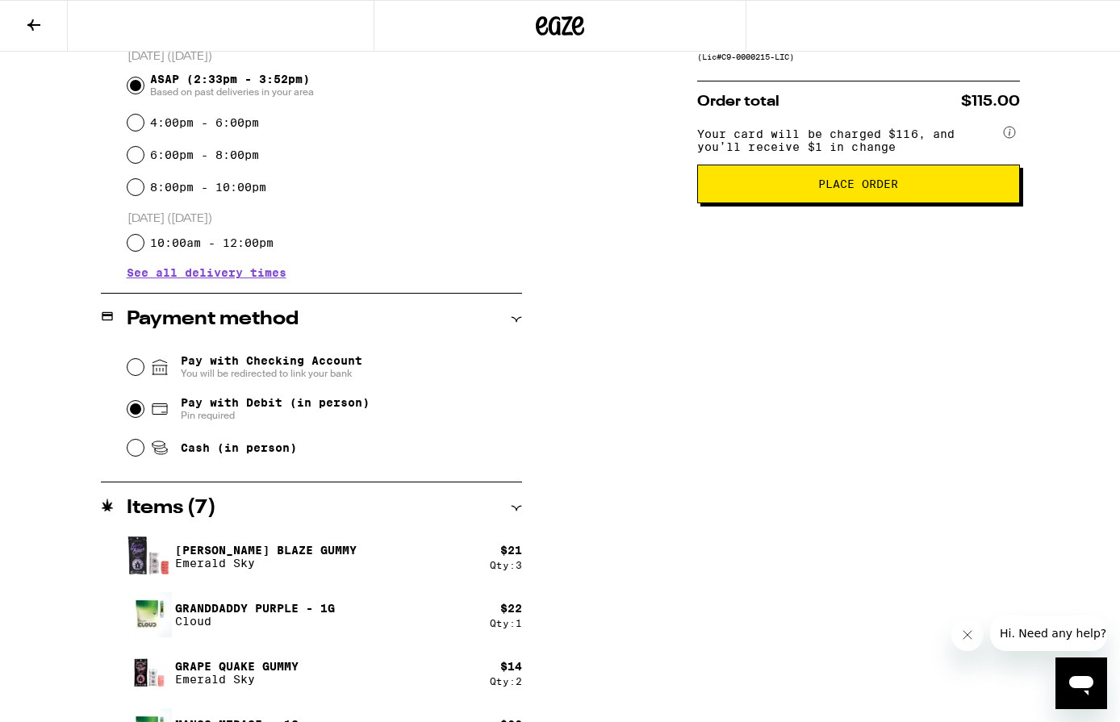
scroll to position [499, 0]
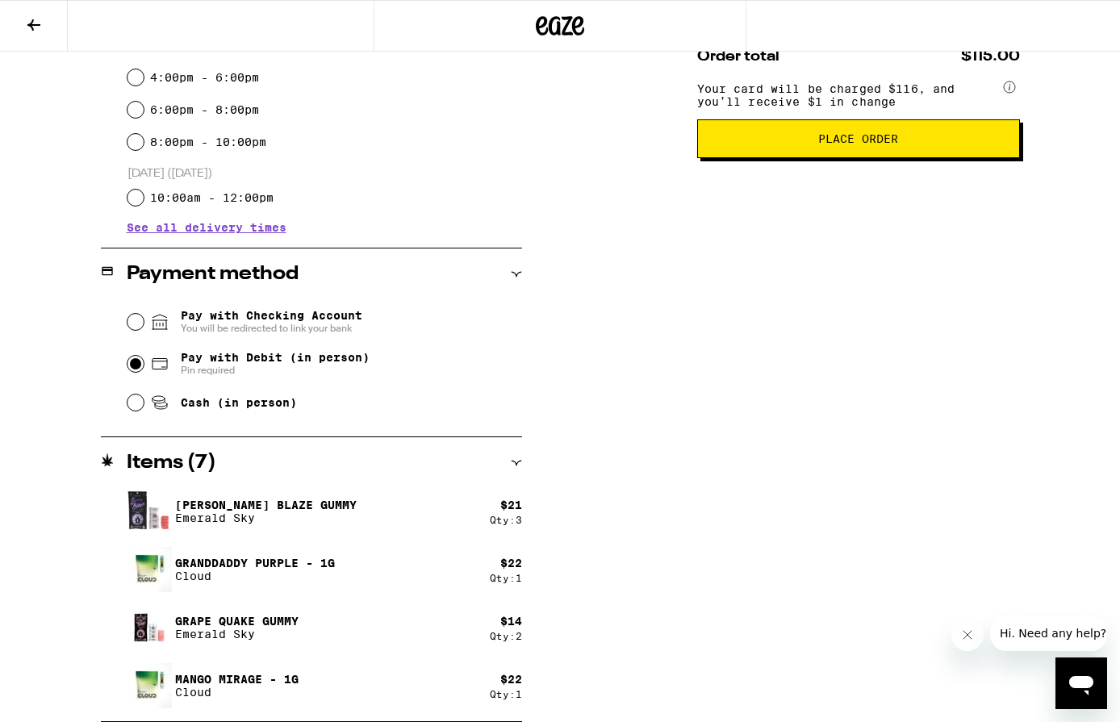
click at [891, 144] on span "Place Order" at bounding box center [858, 138] width 80 height 11
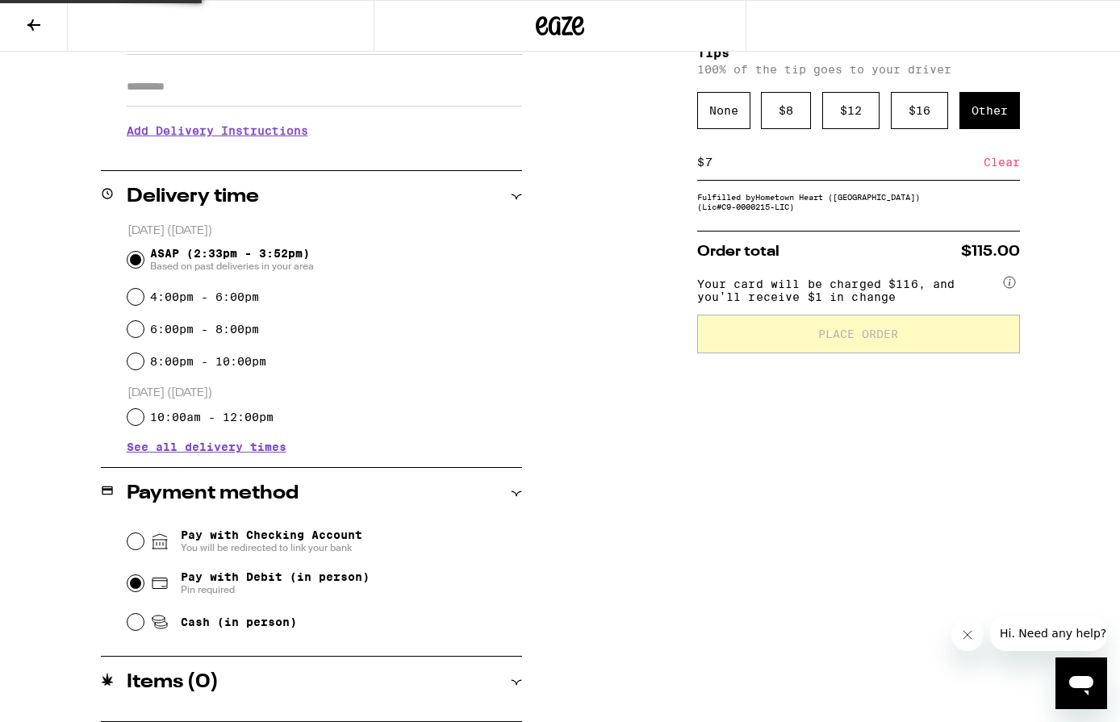
scroll to position [280, 0]
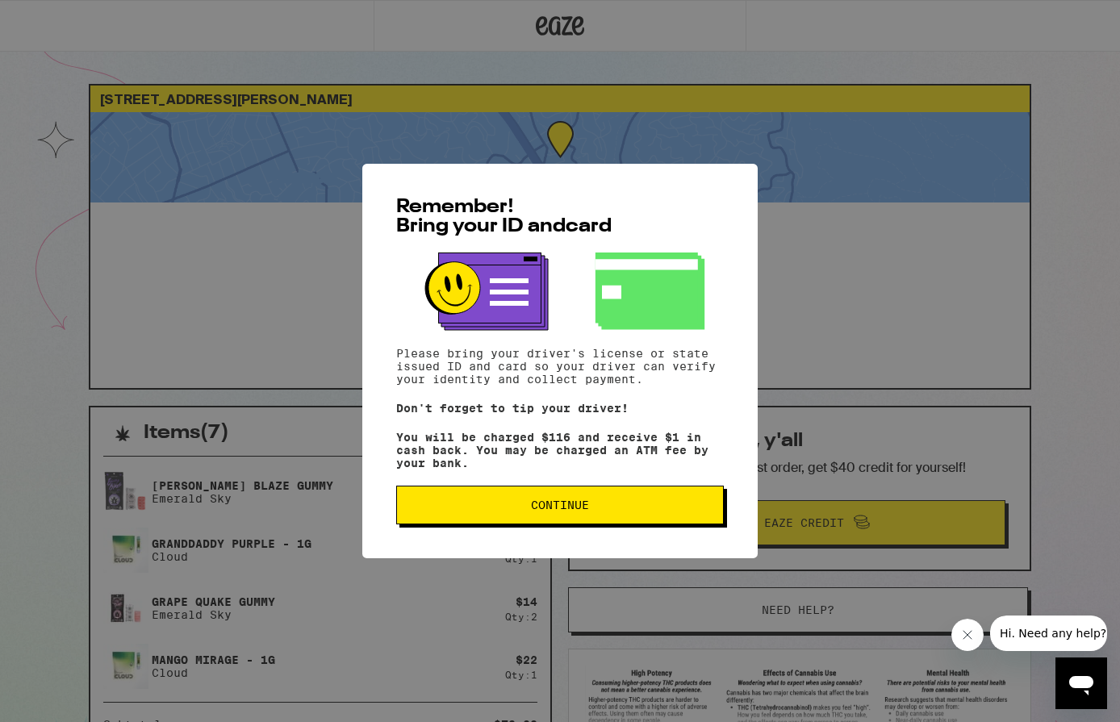
click at [661, 499] on button "Continue" at bounding box center [560, 505] width 328 height 39
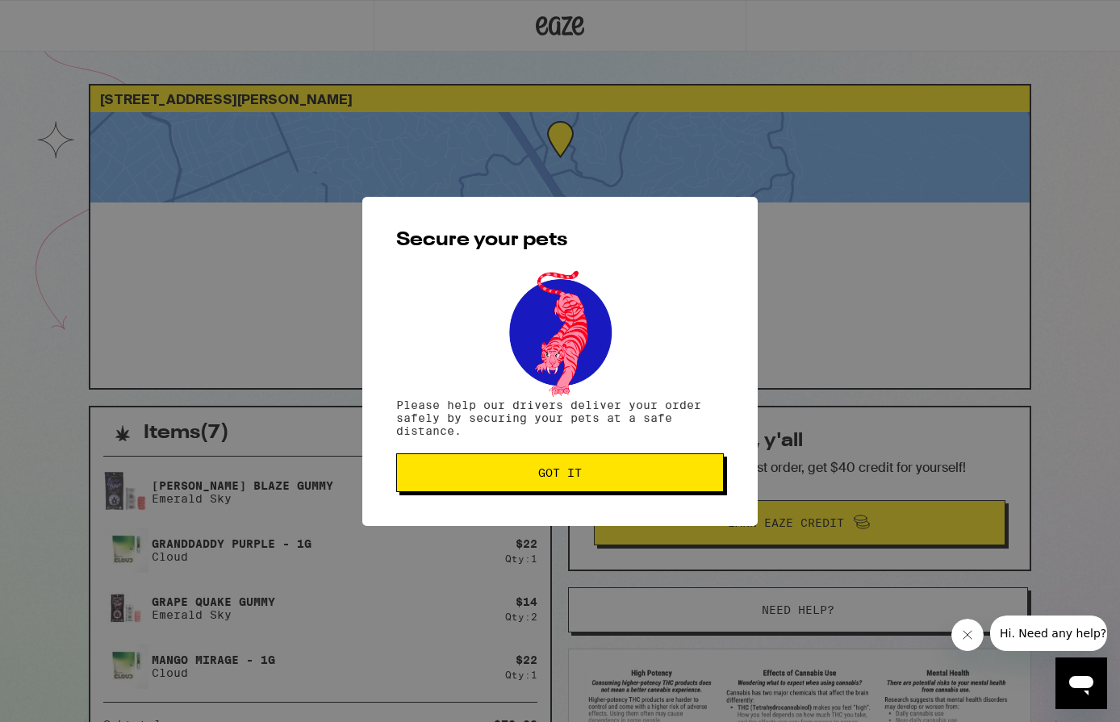
click at [645, 470] on span "Got it" at bounding box center [560, 472] width 300 height 11
